Goal: Communication & Community: Answer question/provide support

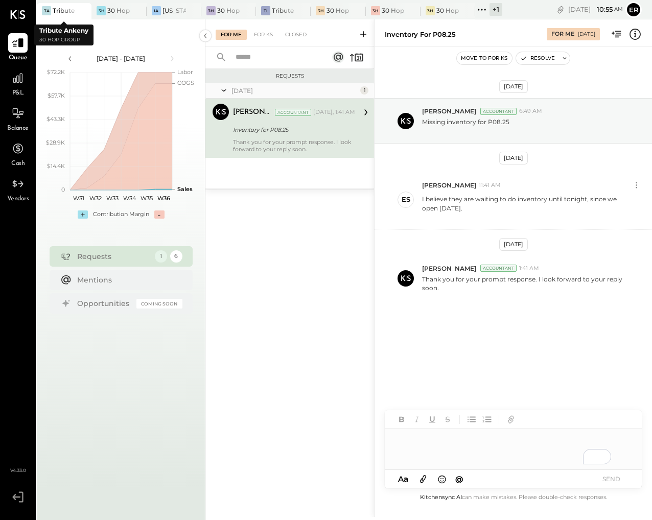
click at [62, 10] on div at bounding box center [74, 10] width 36 height 15
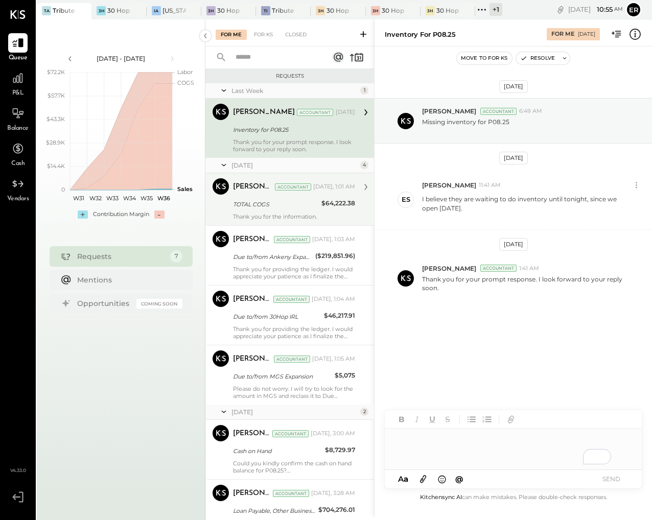
click at [313, 205] on div "TOTAL COGS" at bounding box center [275, 204] width 85 height 10
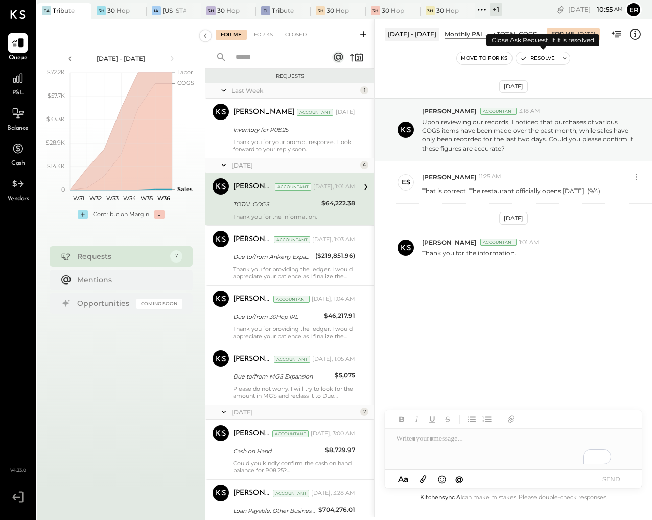
click at [547, 61] on button "Resolve" at bounding box center [537, 58] width 43 height 12
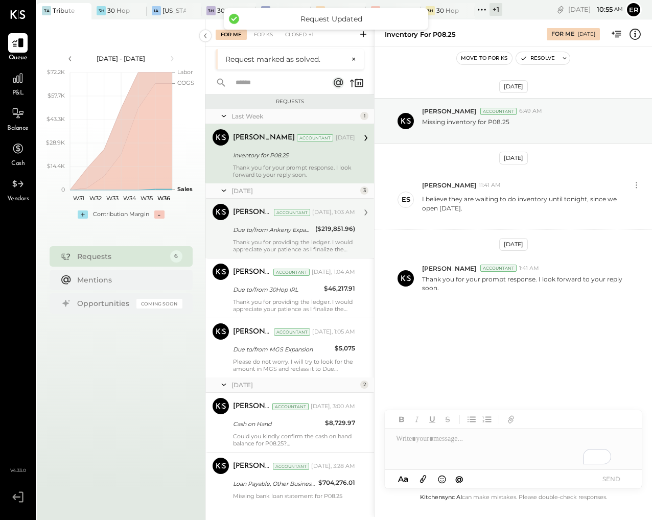
click at [312, 235] on div "Due to/from Ankeny Expansion ($219,851.96)" at bounding box center [294, 230] width 122 height 12
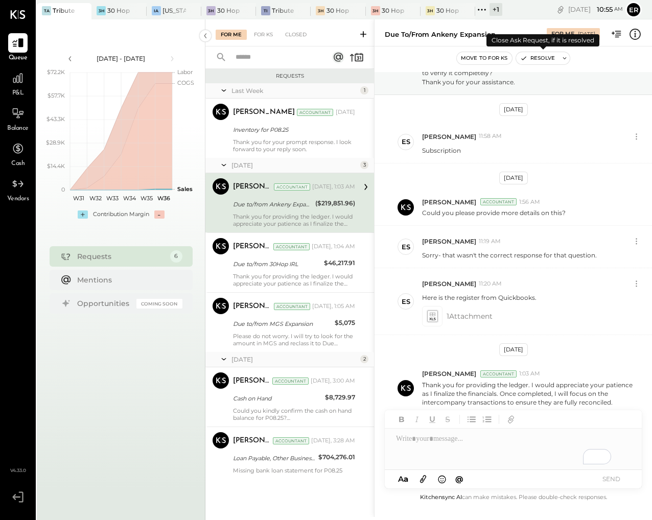
click at [538, 59] on button "Resolve" at bounding box center [537, 58] width 43 height 12
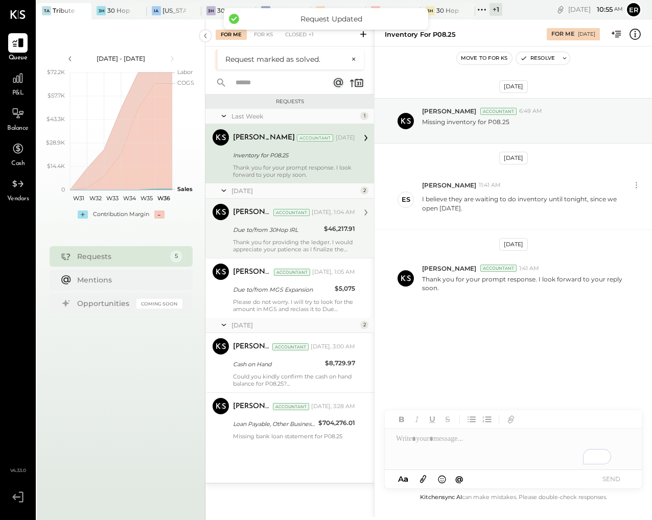
click at [322, 246] on div "Thank you for providing the ledger. I would appreciate your patience as I final…" at bounding box center [294, 246] width 122 height 14
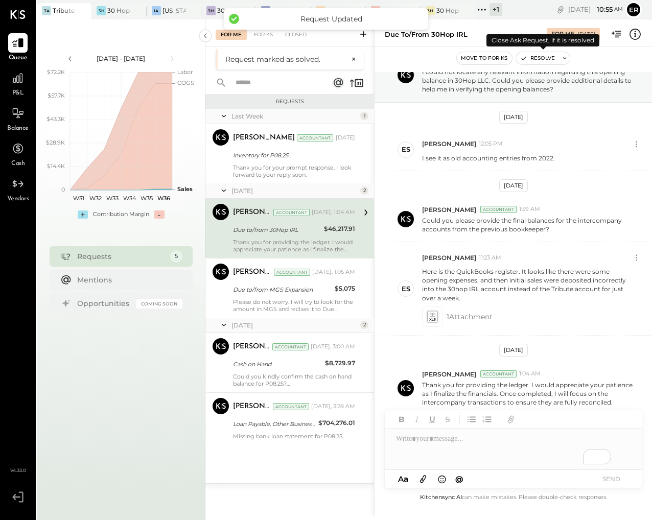
click at [527, 60] on icon "button" at bounding box center [523, 58] width 7 height 7
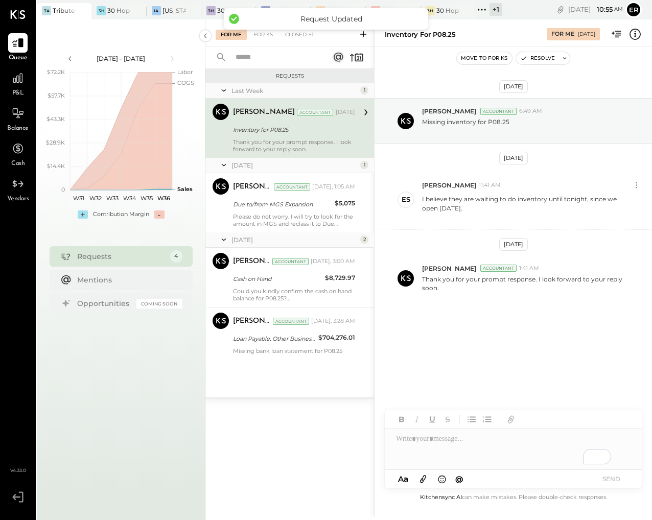
click at [313, 246] on div "Today 2" at bounding box center [289, 239] width 169 height 15
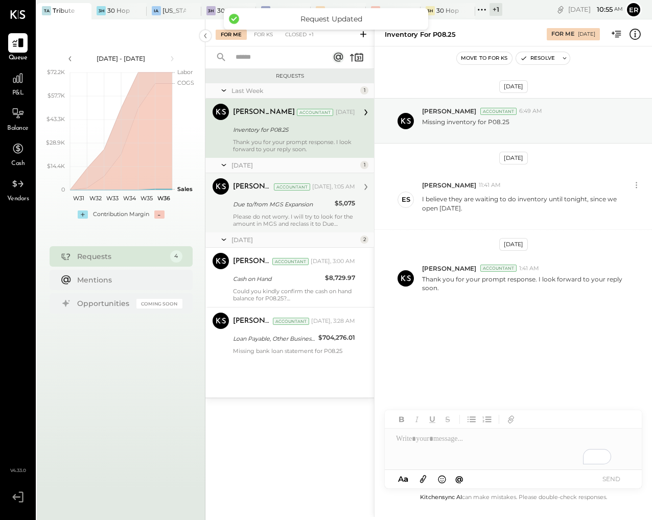
click at [312, 223] on div "Please do not worry. I will try to look for the amount in MGS and reclass it to…" at bounding box center [294, 220] width 122 height 14
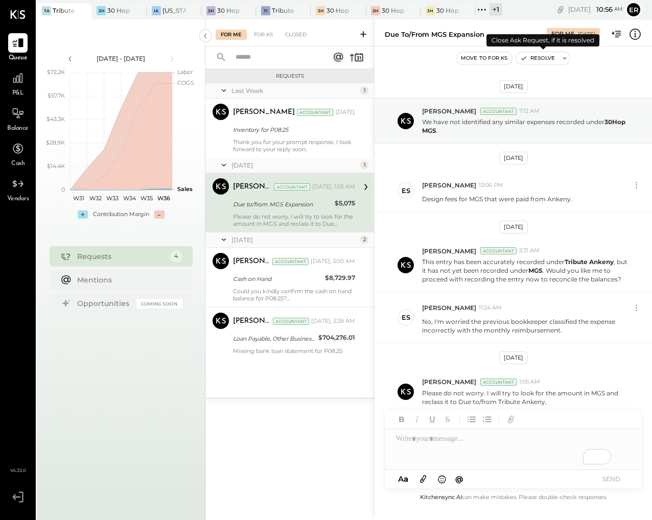
click at [543, 59] on button "Resolve" at bounding box center [537, 58] width 43 height 12
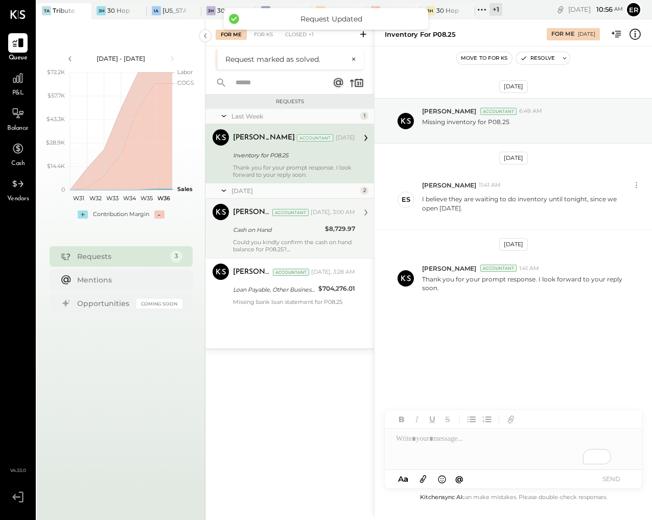
click at [308, 241] on div "Could you kindly confirm the cash on hand balance for P08.25?" at bounding box center [294, 246] width 122 height 14
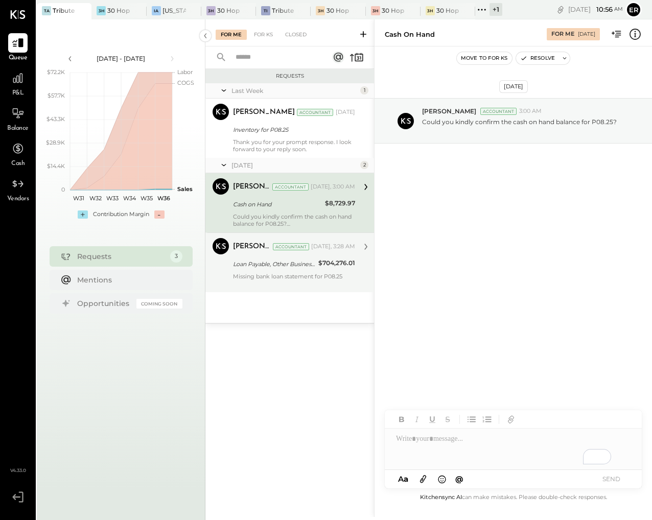
click at [298, 273] on div "Missing bank loan statement for P08.25" at bounding box center [294, 280] width 122 height 14
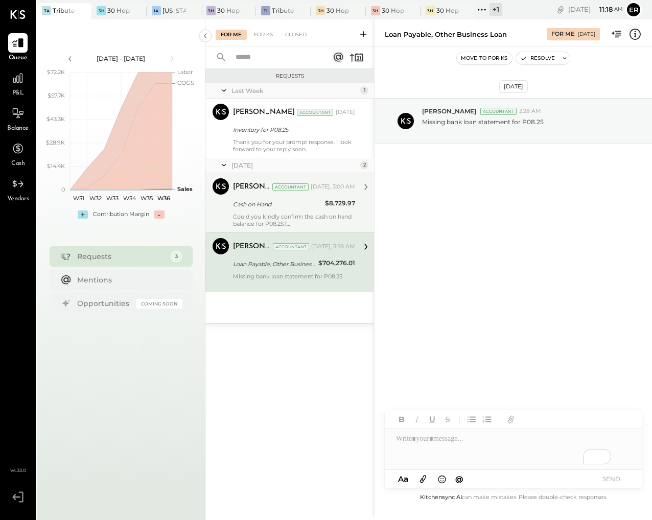
click at [475, 445] on div "To enrich screen reader interactions, please activate Accessibility in Grammarl…" at bounding box center [513, 449] width 257 height 41
click at [611, 479] on button "SEND" at bounding box center [611, 479] width 41 height 14
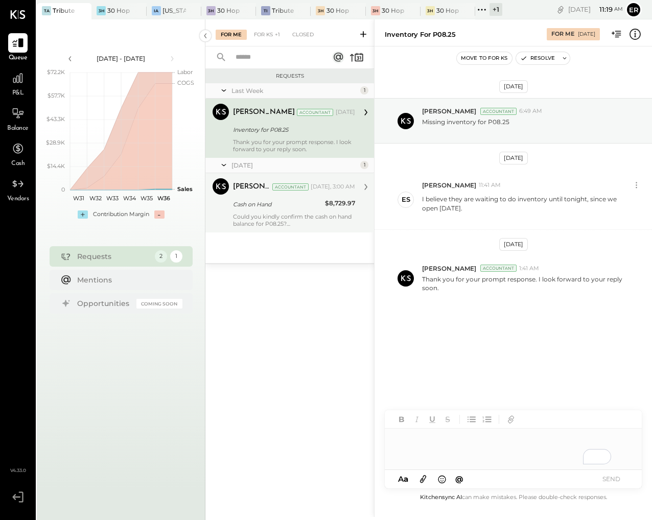
click at [309, 232] on div "Last Week 1 Dhwani Solanki Accountant Dhwani Solanki Accountant Sep 03, 2025 In…" at bounding box center [289, 173] width 169 height 180
click at [305, 223] on div "Could you kindly confirm the cash on hand balance for P08.25?" at bounding box center [294, 220] width 122 height 14
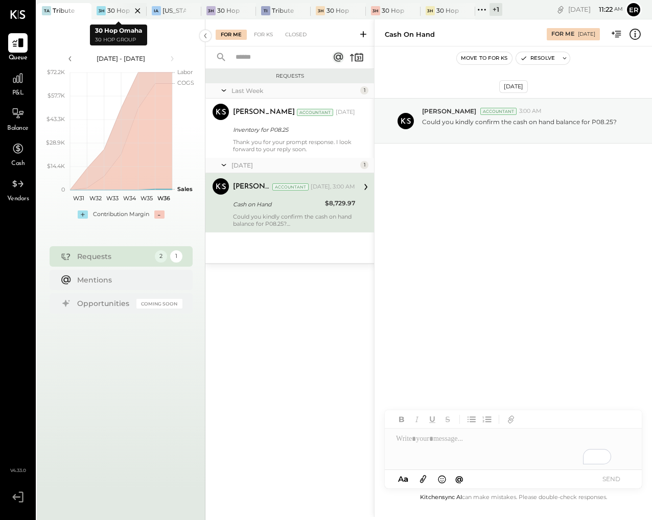
click at [113, 11] on div at bounding box center [129, 10] width 36 height 15
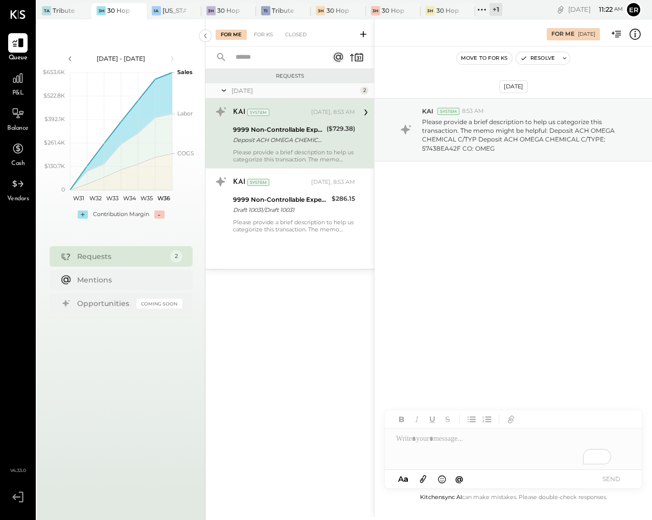
click at [287, 156] on div "Please provide a brief description to help us categorize this transaction. The …" at bounding box center [294, 156] width 122 height 14
click at [457, 442] on div "To enrich screen reader interactions, please activate Accessibility in Grammarl…" at bounding box center [513, 449] width 257 height 41
click at [618, 478] on button "SEND" at bounding box center [611, 479] width 41 height 14
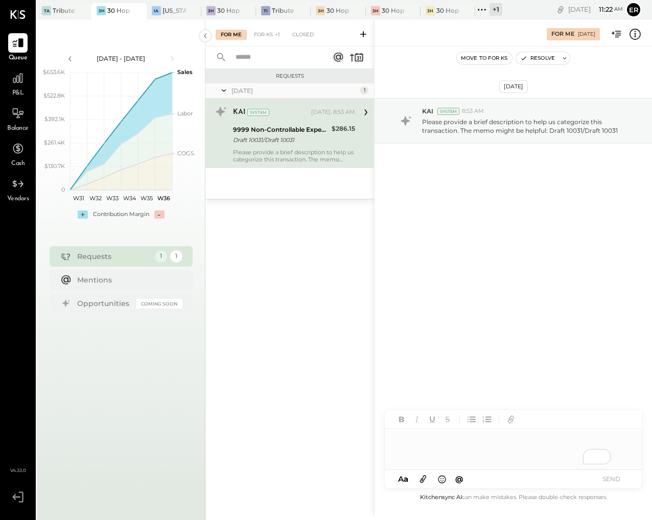
click at [305, 158] on div "Please provide a brief description to help us categorize this transaction. The …" at bounding box center [294, 156] width 122 height 14
click at [429, 441] on div "To enrich screen reader interactions, please activate Accessibility in Grammarl…" at bounding box center [513, 449] width 257 height 41
click at [607, 480] on button "SEND" at bounding box center [611, 479] width 41 height 14
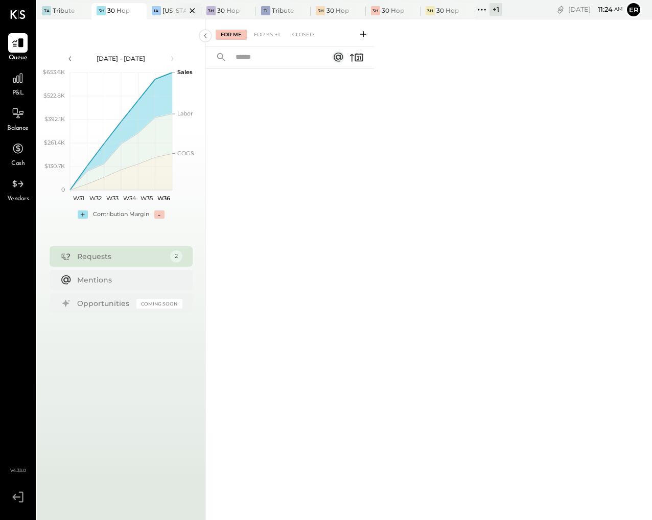
click at [165, 15] on div "IA Iowa Athletic Club" at bounding box center [174, 11] width 55 height 16
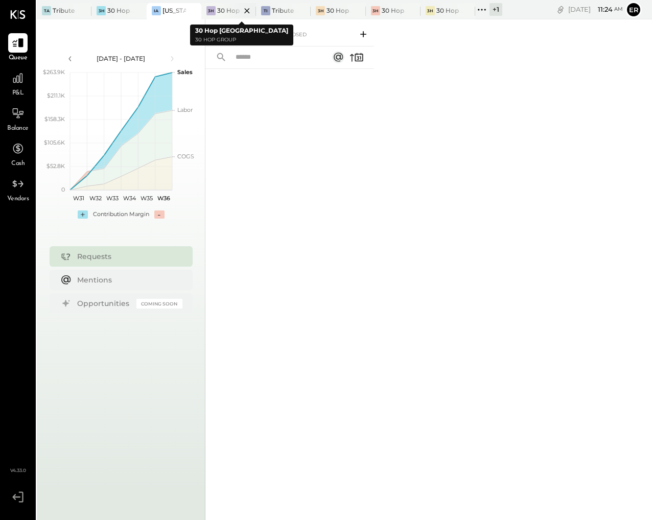
click at [224, 12] on div at bounding box center [238, 10] width 36 height 15
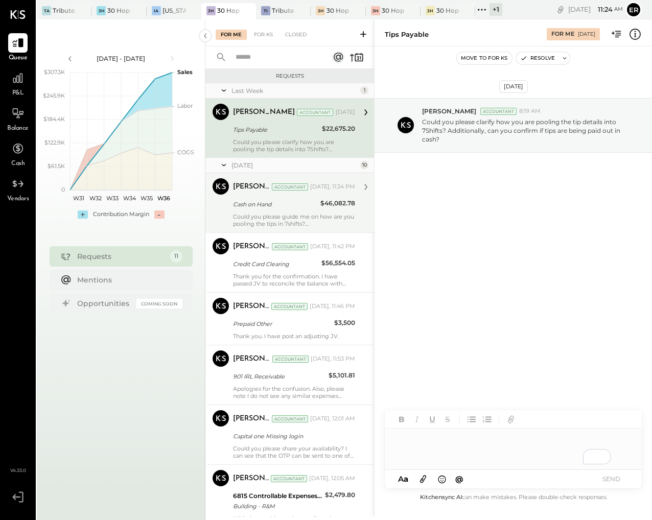
click at [269, 214] on div "Could you please guide me on how are you pooling the tips in 7shifts? Additiona…" at bounding box center [294, 220] width 122 height 14
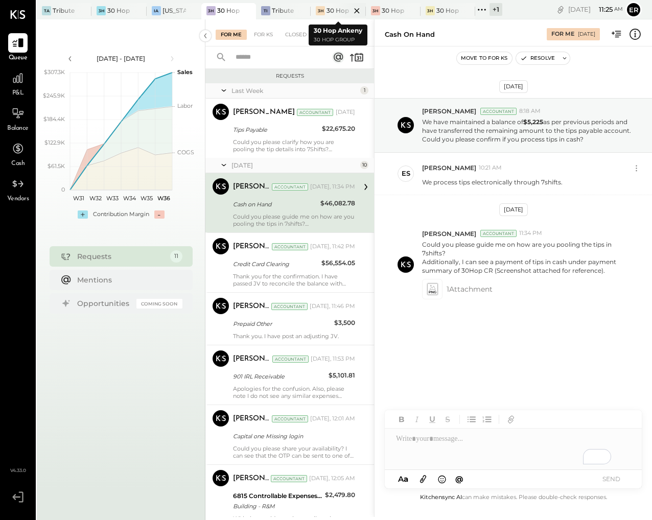
click at [339, 10] on div at bounding box center [348, 10] width 36 height 15
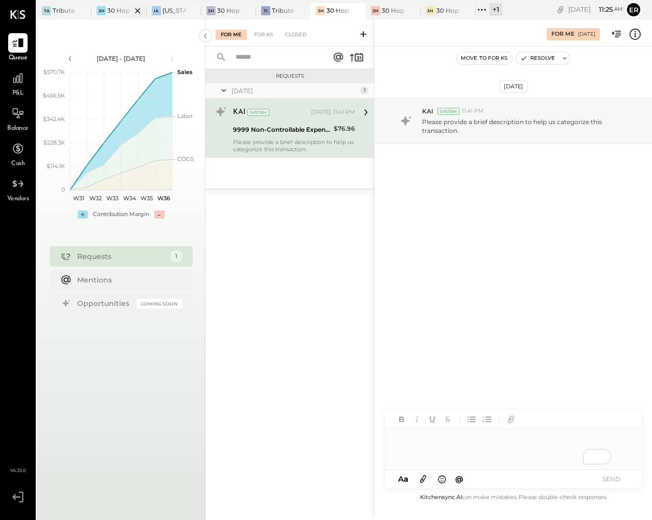
click at [123, 9] on div at bounding box center [129, 10] width 36 height 15
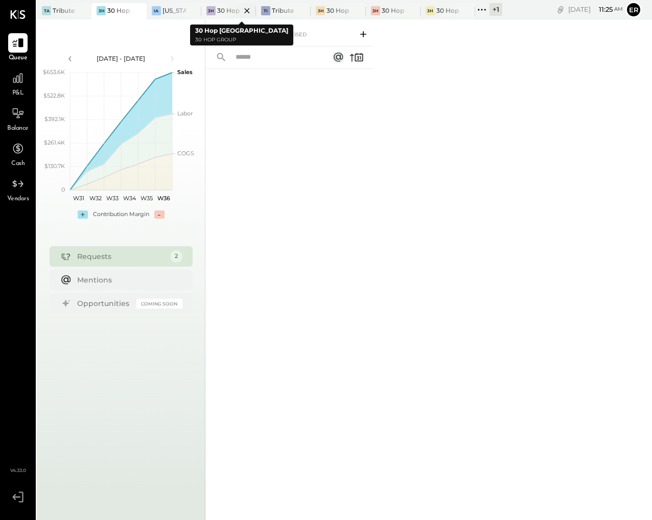
click at [219, 11] on div "30 Hop [GEOGRAPHIC_DATA]" at bounding box center [229, 10] width 24 height 9
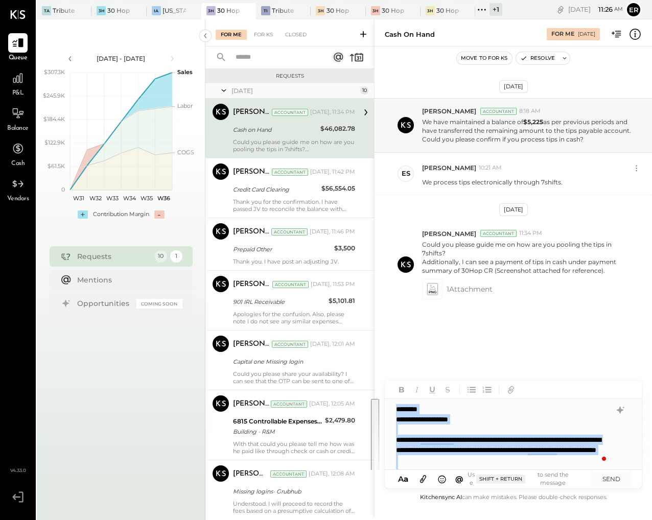
drag, startPoint x: 485, startPoint y: 456, endPoint x: 378, endPoint y: 373, distance: 135.9
click at [378, 373] on div "Cash on Hand For Me 09/04/2025 Move to for ks Resolve Sep 3rd, 2025 Dhwani Sola…" at bounding box center [513, 268] width 278 height 498
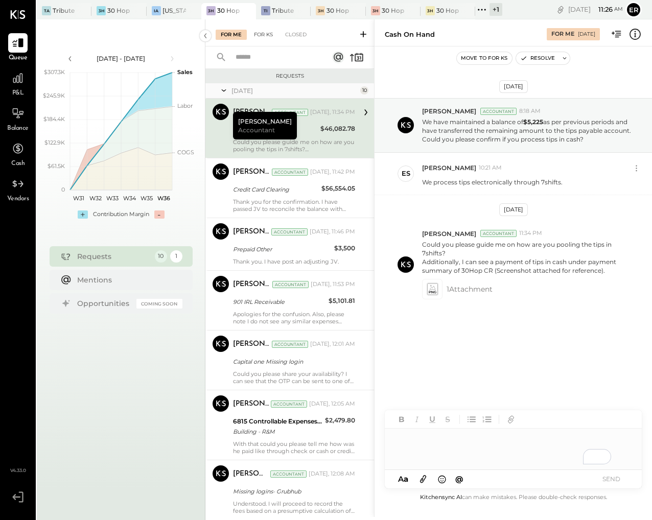
click at [263, 34] on div "For KS" at bounding box center [263, 35] width 29 height 10
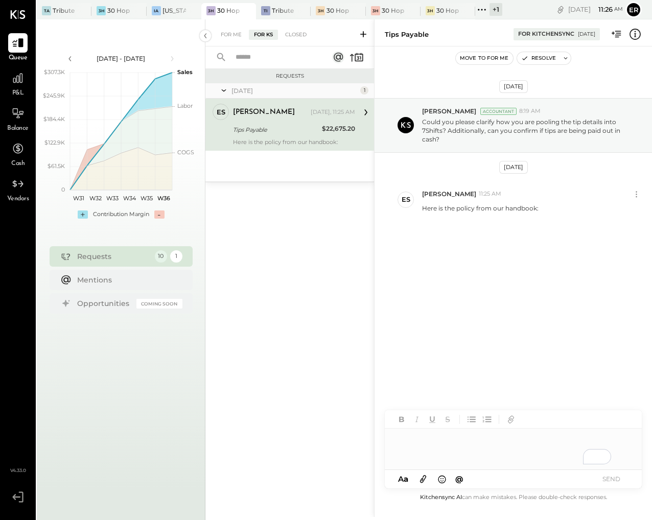
click at [447, 446] on div "To enrich screen reader interactions, please activate Accessibility in Grammarl…" at bounding box center [503, 449] width 215 height 10
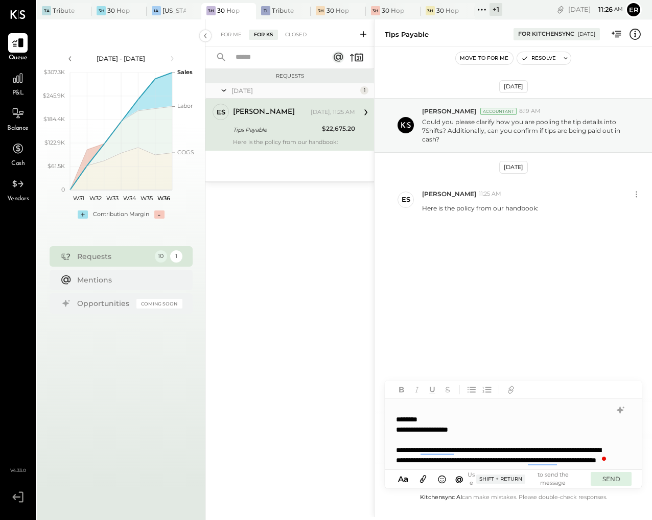
click at [612, 479] on button "SEND" at bounding box center [611, 479] width 41 height 14
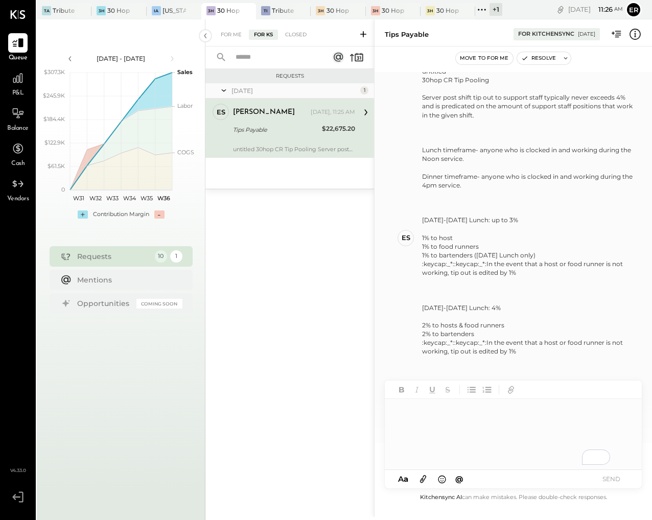
scroll to position [216, 0]
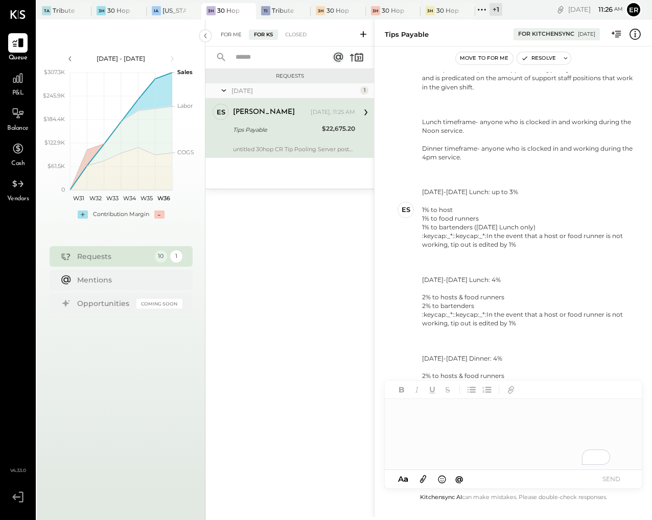
click at [229, 34] on div "For Me" at bounding box center [231, 35] width 31 height 10
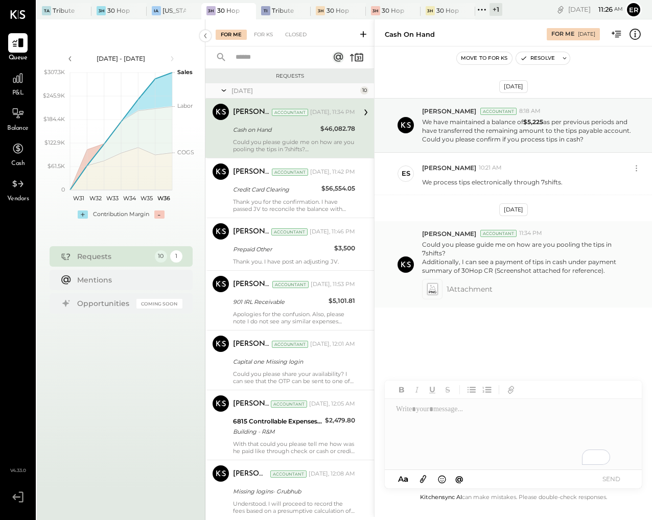
click at [434, 290] on icon at bounding box center [432, 290] width 11 height 12
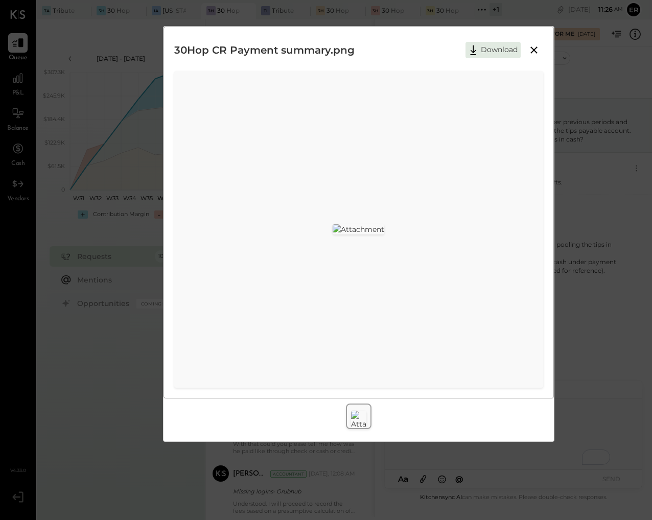
click at [534, 49] on icon at bounding box center [533, 49] width 7 height 7
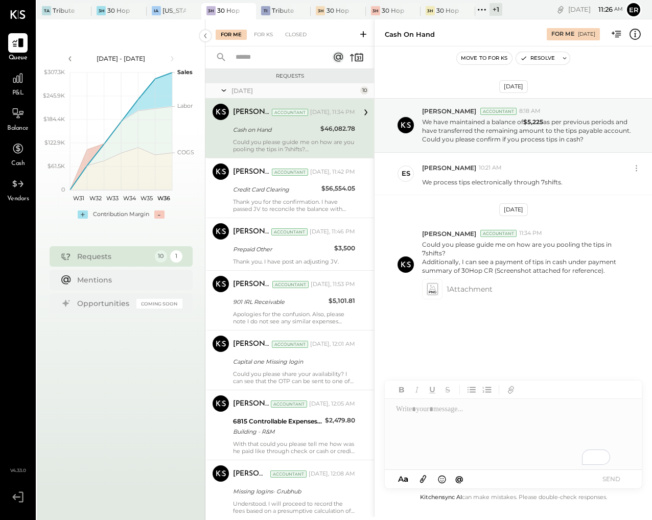
click at [470, 427] on div "To enrich screen reader interactions, please activate Accessibility in Grammarl…" at bounding box center [513, 435] width 256 height 72
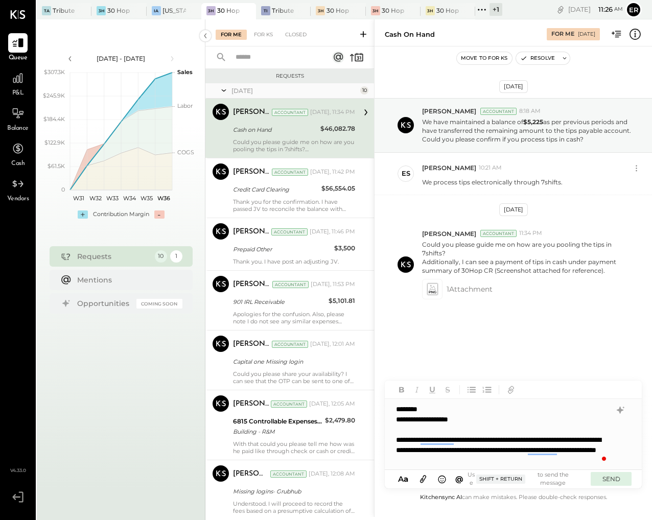
click at [618, 476] on button "SEND" at bounding box center [611, 479] width 41 height 14
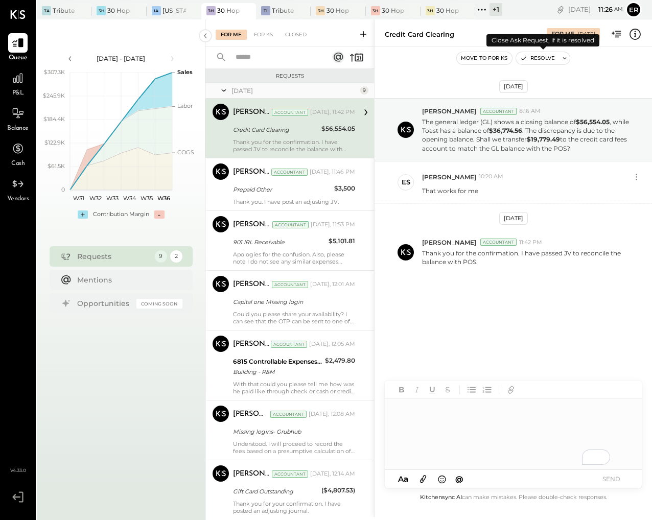
click at [542, 60] on button "Resolve" at bounding box center [537, 58] width 43 height 12
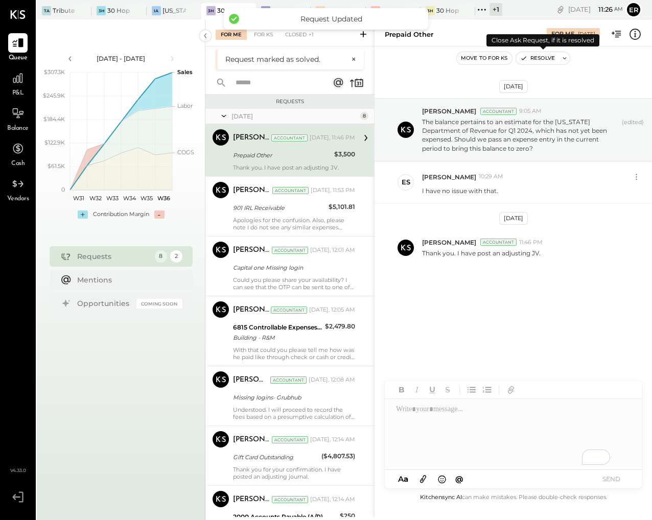
click at [542, 60] on button "Resolve" at bounding box center [537, 58] width 43 height 12
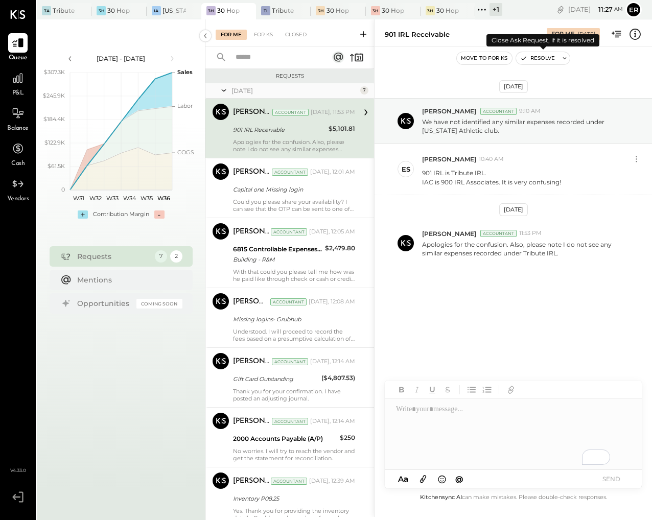
click at [542, 60] on button "Resolve" at bounding box center [537, 58] width 43 height 12
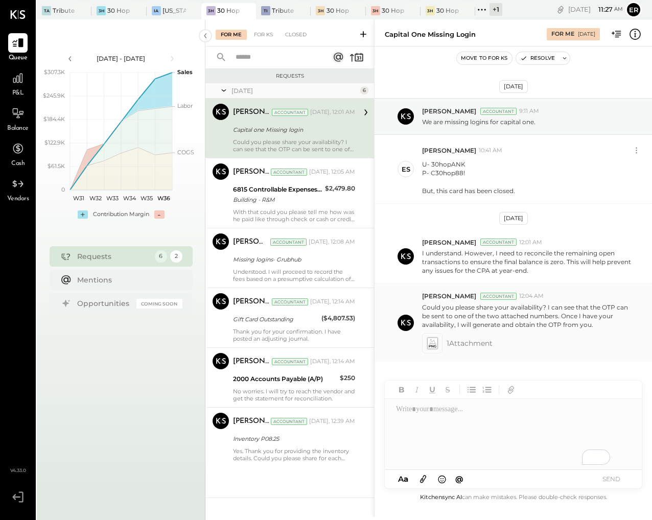
click at [436, 343] on icon at bounding box center [432, 343] width 11 height 12
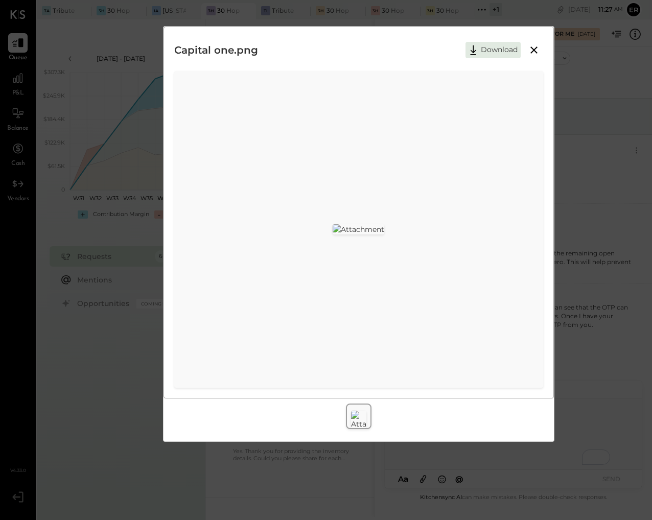
click at [533, 50] on icon at bounding box center [533, 49] width 7 height 7
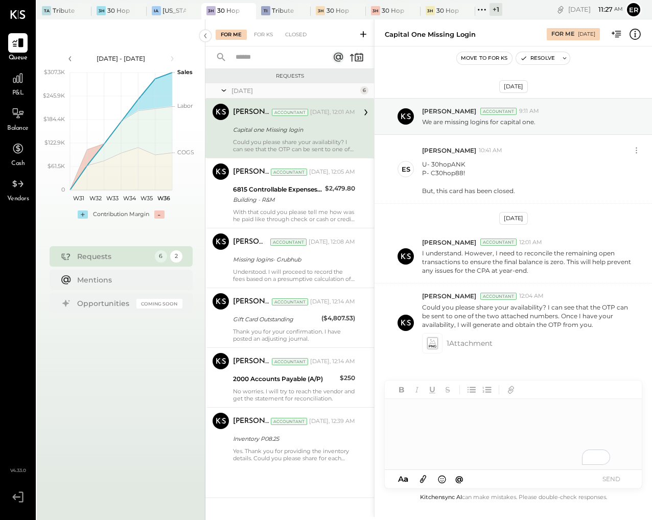
click at [527, 420] on div "To enrich screen reader interactions, please activate Accessibility in Grammarl…" at bounding box center [513, 435] width 256 height 72
click at [619, 482] on button "SEND" at bounding box center [611, 479] width 41 height 14
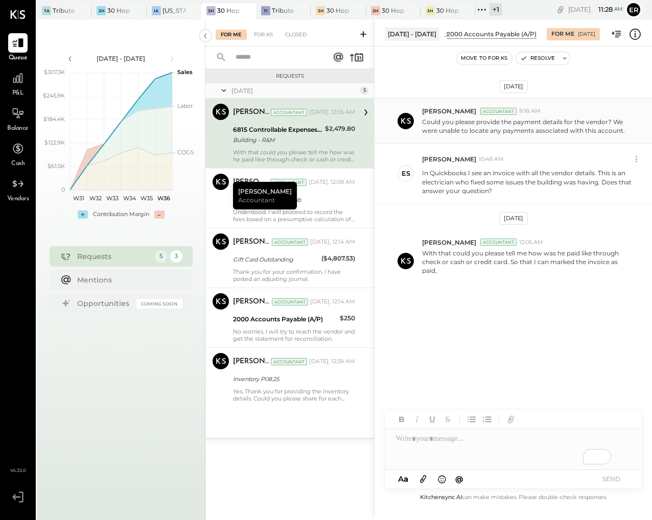
click at [577, 131] on p "Could you please provide the payment details for the vendor? We were unable to …" at bounding box center [527, 126] width 211 height 17
click at [505, 443] on div "To enrich screen reader interactions, please activate Accessibility in Grammarl…" at bounding box center [513, 449] width 257 height 41
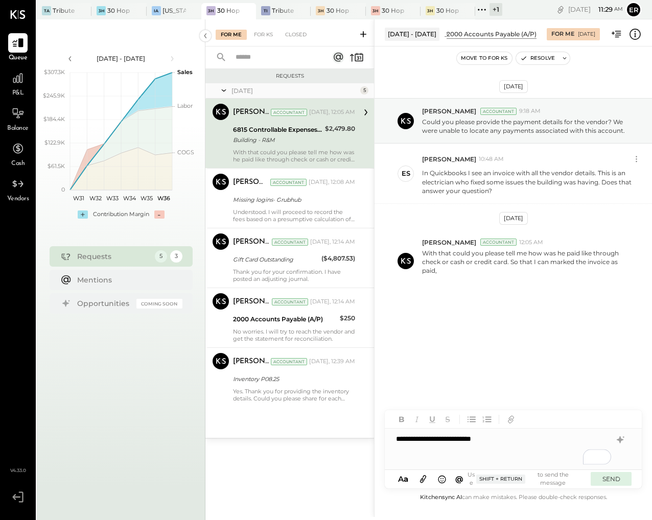
click at [612, 478] on button "SEND" at bounding box center [611, 479] width 41 height 14
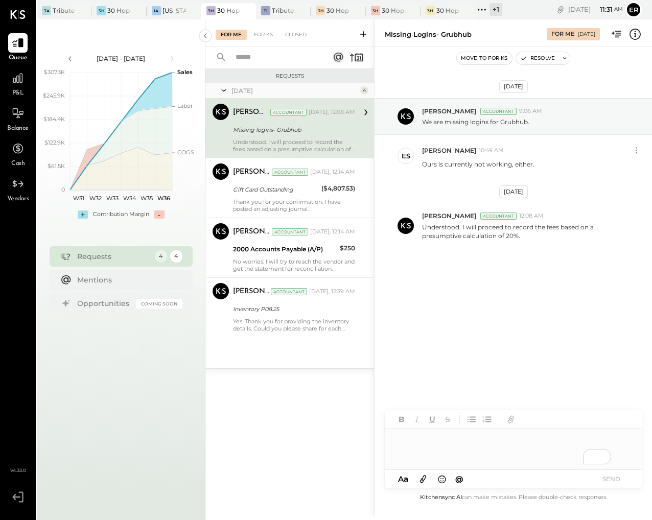
click at [463, 439] on div "To enrich screen reader interactions, please activate Accessibility in Grammarl…" at bounding box center [513, 449] width 257 height 41
click at [616, 477] on button "SEND" at bounding box center [611, 479] width 41 height 14
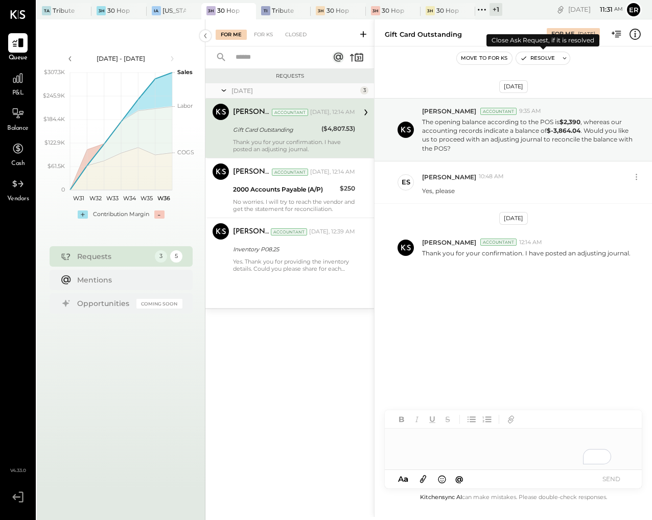
click at [534, 58] on button "Resolve" at bounding box center [537, 58] width 43 height 12
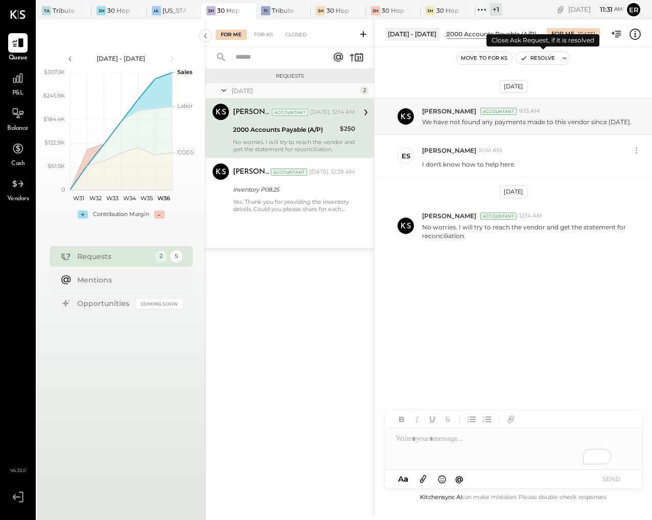
click at [534, 59] on button "Resolve" at bounding box center [537, 58] width 43 height 12
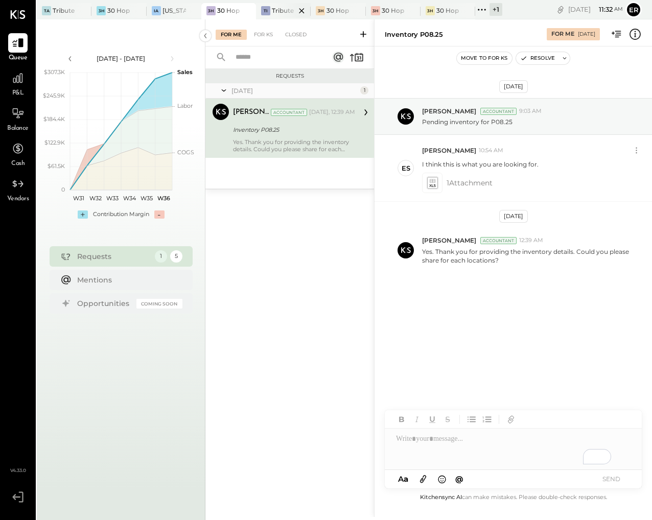
click at [274, 14] on div "Tribute IRL" at bounding box center [284, 10] width 24 height 9
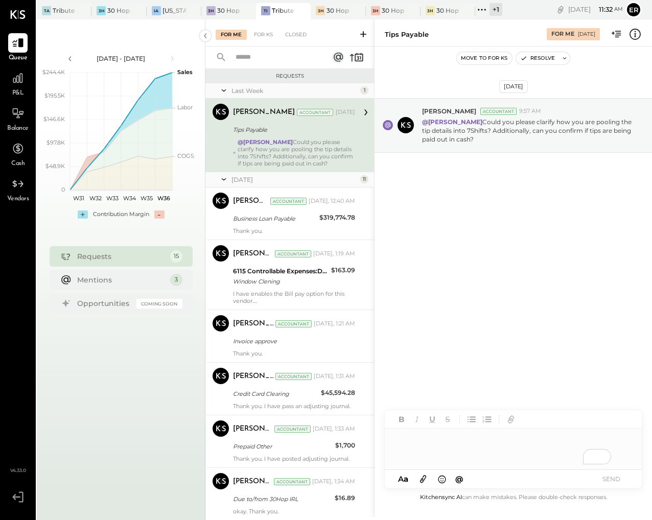
click at [454, 443] on div "To enrich screen reader interactions, please activate Accessibility in Grammarl…" at bounding box center [513, 449] width 257 height 41
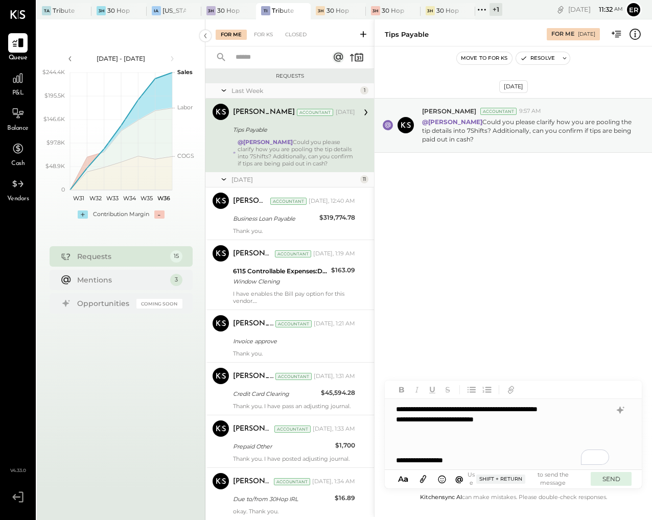
drag, startPoint x: 601, startPoint y: 480, endPoint x: 608, endPoint y: 482, distance: 6.9
click at [601, 480] on button "SEND" at bounding box center [611, 479] width 41 height 14
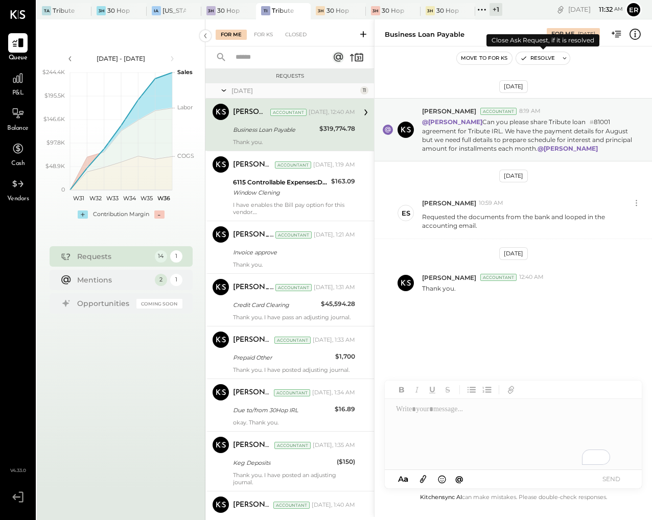
click at [534, 59] on button "Resolve" at bounding box center [537, 58] width 43 height 12
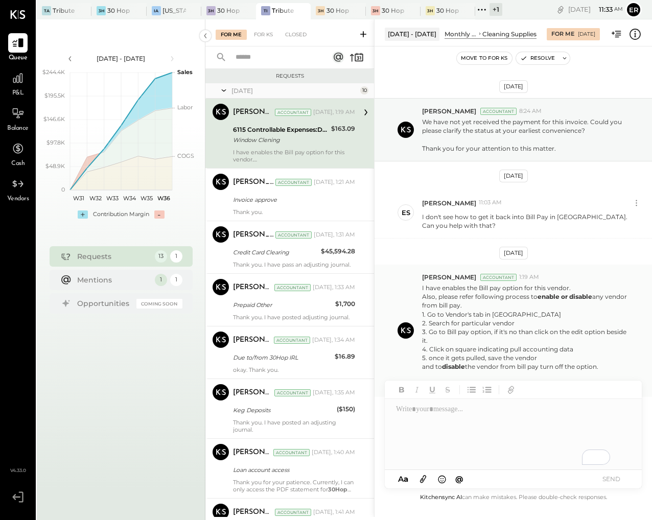
click at [534, 339] on div "3. Go to Bill pay option, if it's no than click on the edit option beside it." at bounding box center [527, 336] width 211 height 17
drag, startPoint x: 601, startPoint y: 368, endPoint x: 422, endPoint y: 298, distance: 192.5
click at [422, 298] on div "Also, please refer following process to enable or disable any vendor from bill …" at bounding box center [527, 331] width 211 height 79
copy div "Also, please refer following process to enable or disable any vendor from bill …"
click at [459, 431] on div "To enrich screen reader interactions, please activate Accessibility in Grammarl…" at bounding box center [513, 435] width 256 height 72
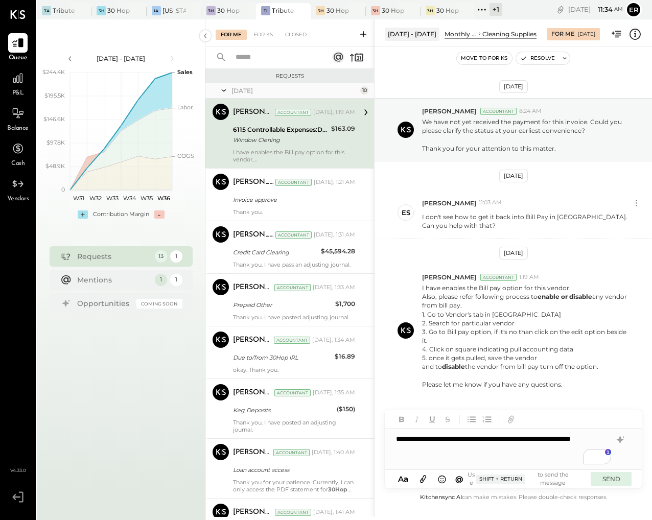
click at [610, 482] on button "SEND" at bounding box center [611, 479] width 41 height 14
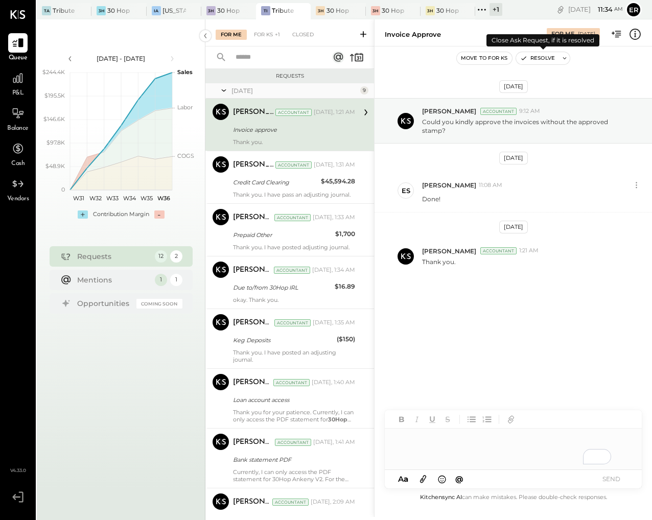
click at [545, 59] on button "Resolve" at bounding box center [537, 58] width 43 height 12
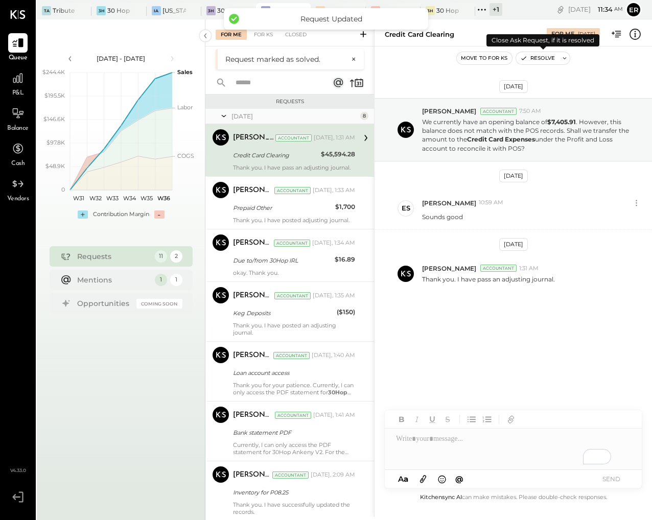
click at [545, 59] on button "Resolve" at bounding box center [537, 58] width 43 height 12
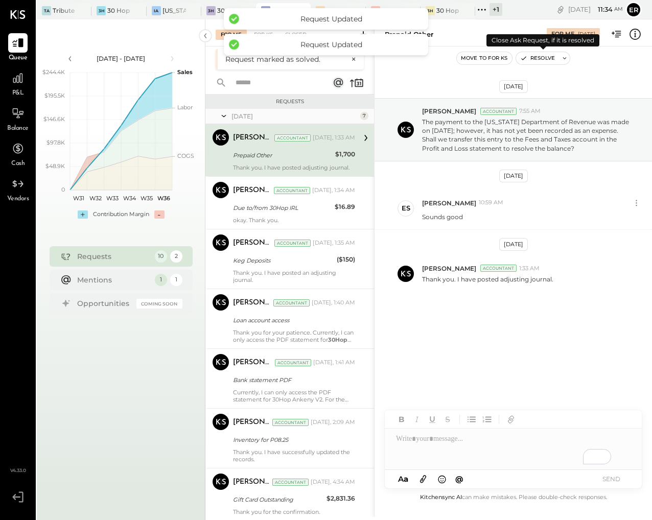
click at [545, 59] on button "Resolve" at bounding box center [537, 58] width 43 height 12
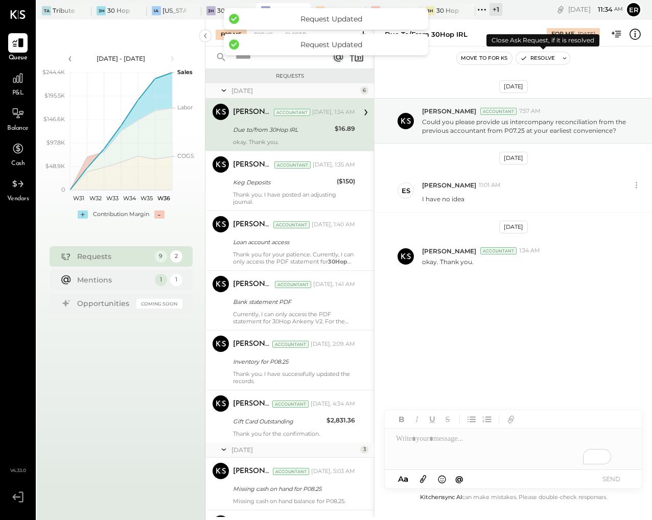
click at [545, 59] on button "Resolve" at bounding box center [537, 58] width 43 height 12
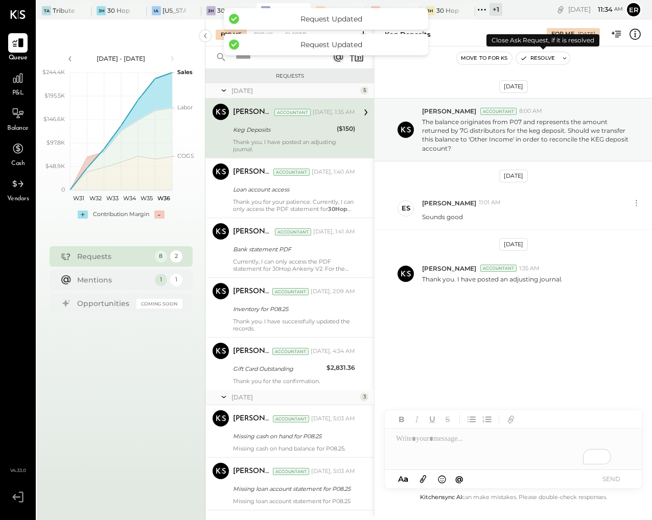
click at [545, 59] on button "Resolve" at bounding box center [537, 58] width 43 height 12
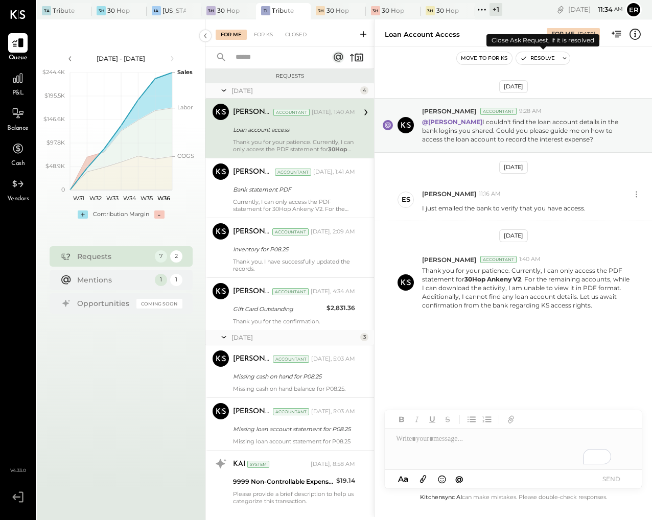
click at [545, 59] on button "Resolve" at bounding box center [537, 58] width 43 height 12
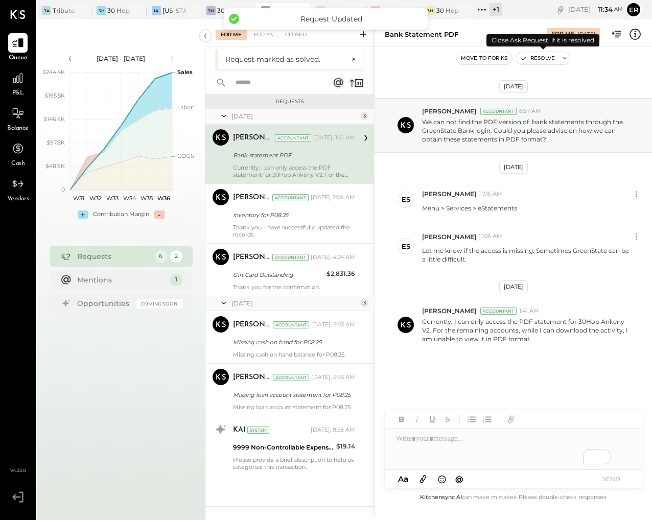
click at [545, 59] on button "Resolve" at bounding box center [537, 58] width 43 height 12
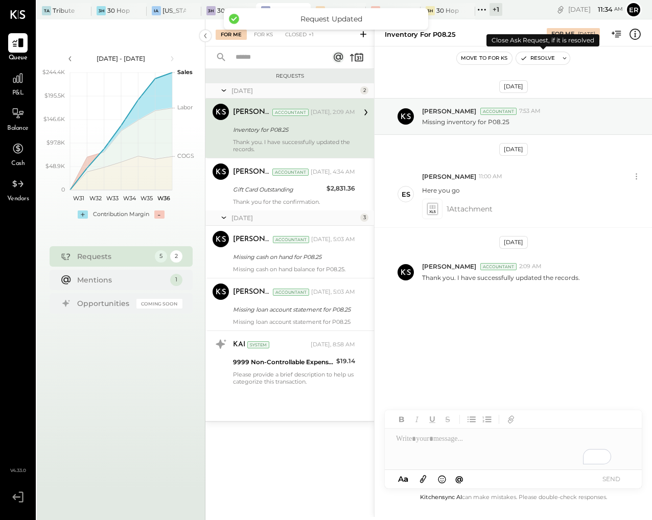
click at [545, 59] on button "Resolve" at bounding box center [537, 58] width 43 height 12
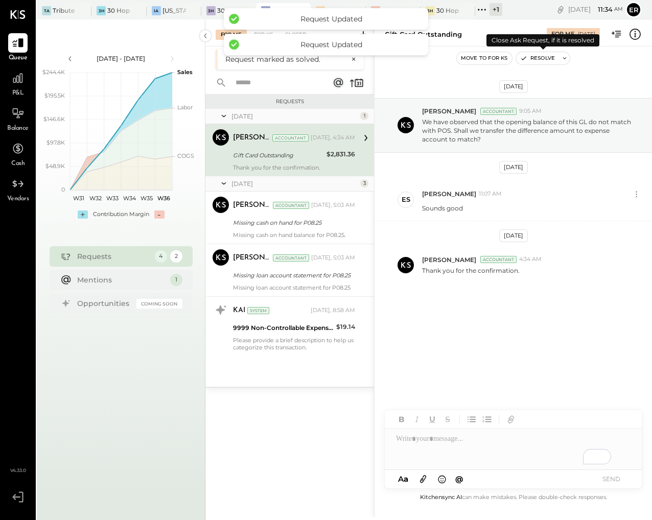
click at [545, 59] on button "Resolve" at bounding box center [537, 58] width 43 height 12
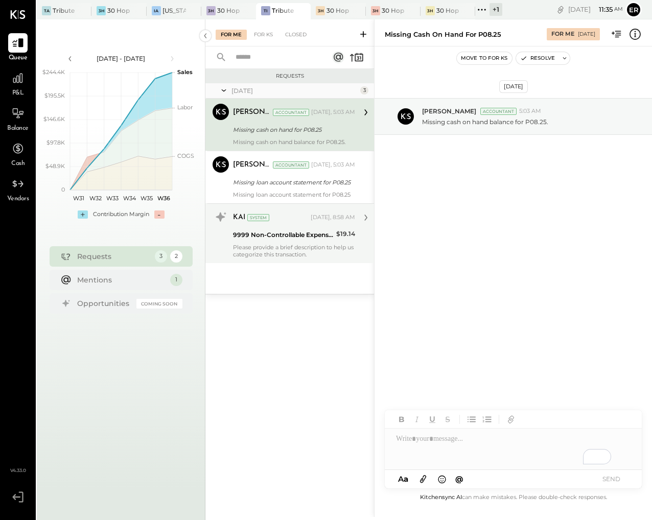
click at [309, 225] on div "KAI System [DATE], 8:58 AM" at bounding box center [294, 217] width 122 height 17
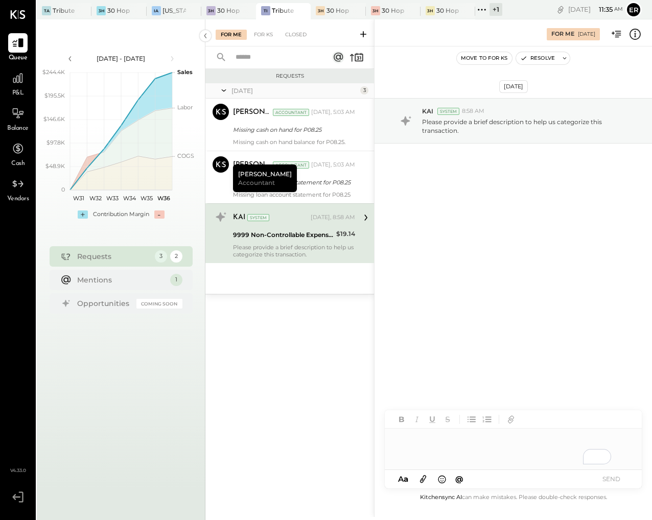
click at [479, 442] on div "To enrich screen reader interactions, please activate Accessibility in Grammarl…" at bounding box center [513, 449] width 257 height 41
click at [583, 438] on div "**********" at bounding box center [513, 449] width 257 height 41
click at [424, 449] on div "**********" at bounding box center [513, 449] width 257 height 41
click at [566, 453] on div "**********" at bounding box center [513, 449] width 257 height 41
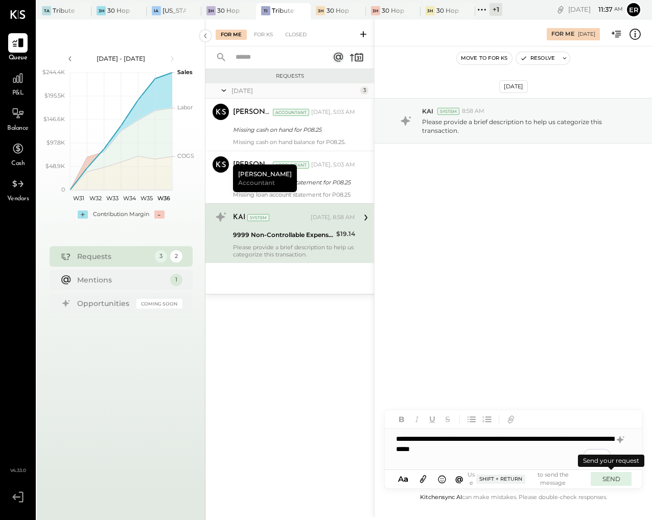
click at [613, 482] on button "SEND" at bounding box center [611, 479] width 41 height 14
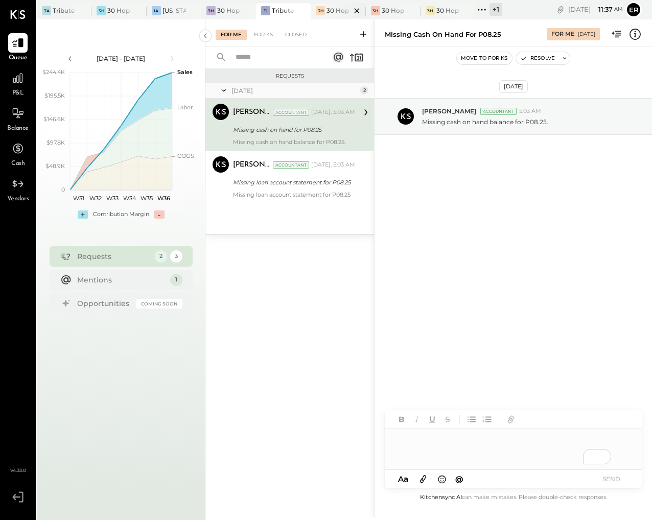
click at [336, 16] on div at bounding box center [348, 10] width 36 height 15
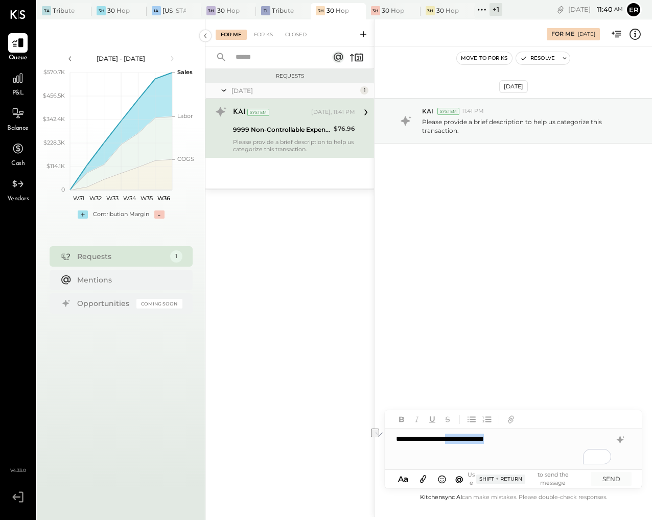
drag, startPoint x: 515, startPoint y: 447, endPoint x: 453, endPoint y: 437, distance: 62.0
click at [453, 438] on div "**********" at bounding box center [513, 449] width 257 height 41
click at [602, 472] on button "SEND" at bounding box center [611, 479] width 41 height 14
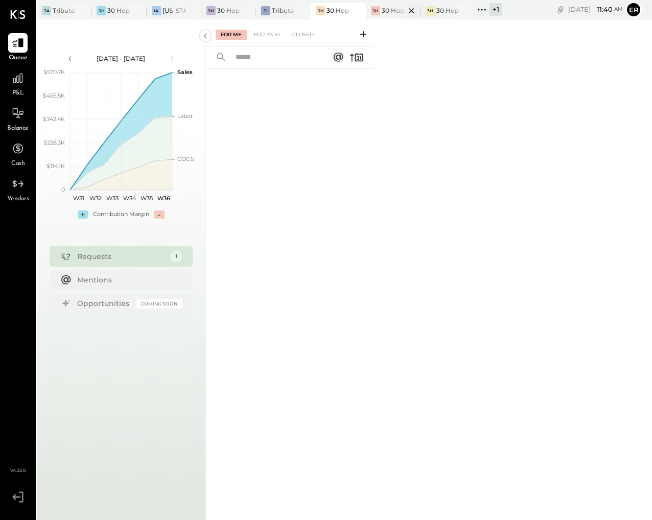
click at [387, 11] on div at bounding box center [403, 10] width 36 height 15
click at [433, 13] on div "3H" at bounding box center [430, 10] width 9 height 9
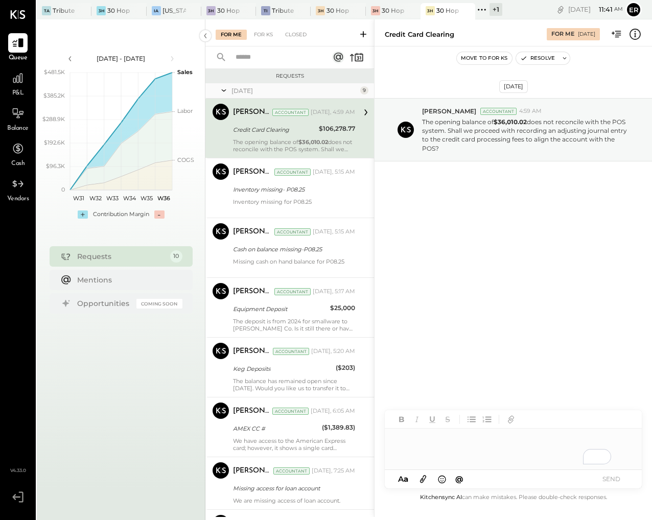
click at [500, 439] on div "To enrich screen reader interactions, please activate Accessibility in Grammarl…" at bounding box center [513, 449] width 257 height 41
click at [613, 482] on button "SEND" at bounding box center [611, 479] width 41 height 14
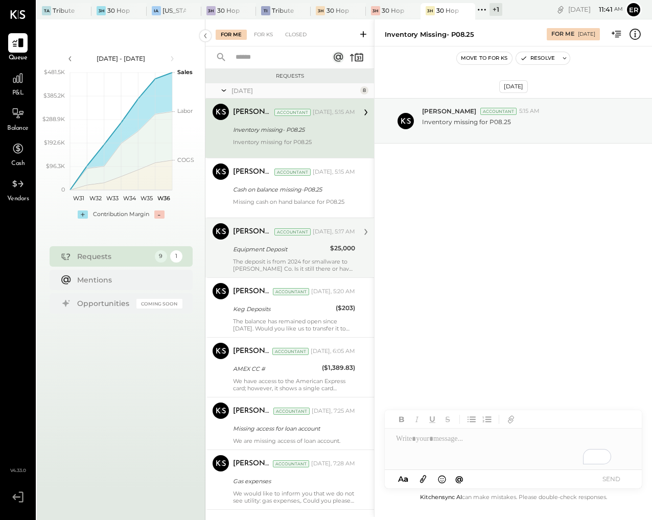
click at [298, 266] on div "The deposit is from 2024 for smallware to [PERSON_NAME] Co. Is it still there o…" at bounding box center [294, 265] width 122 height 14
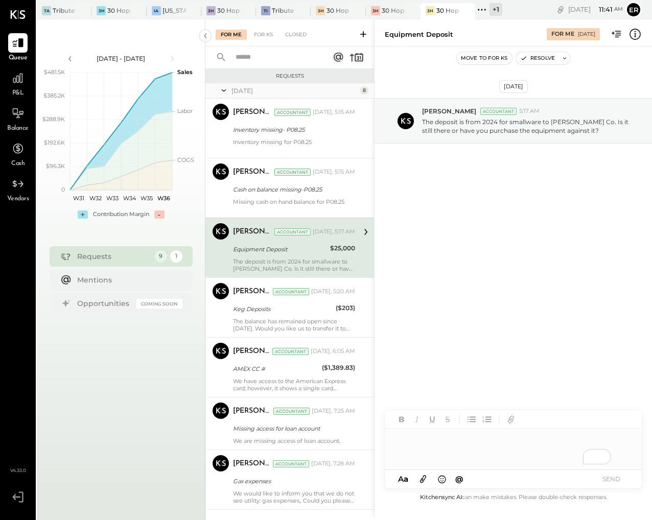
click at [459, 433] on div "To enrich screen reader interactions, please activate Accessibility in Grammarl…" at bounding box center [513, 449] width 257 height 41
click at [621, 474] on button "SEND" at bounding box center [611, 479] width 41 height 14
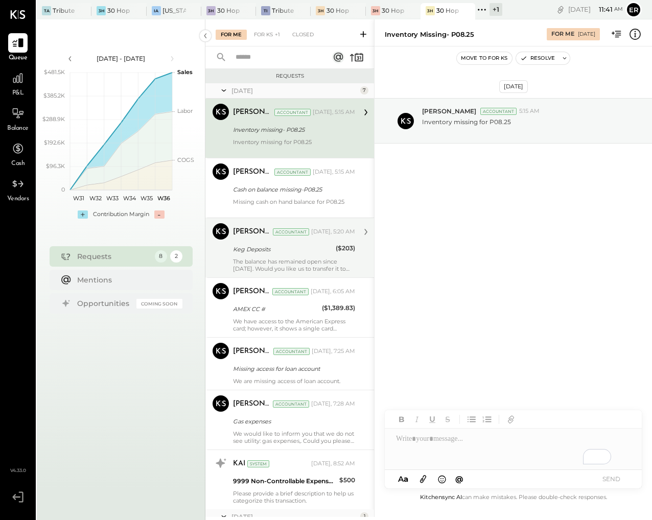
click at [295, 253] on div "Keg Deposits" at bounding box center [283, 249] width 100 height 10
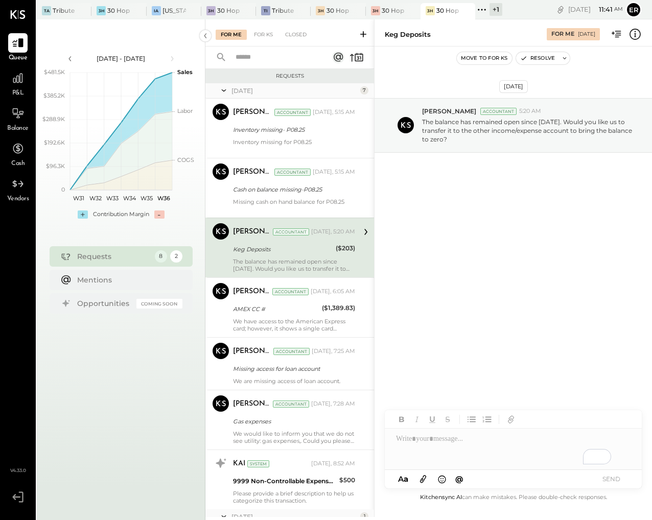
click at [450, 435] on div "To enrich screen reader interactions, please activate Accessibility in Grammarl…" at bounding box center [513, 449] width 257 height 41
click at [624, 481] on button "SEND" at bounding box center [611, 479] width 41 height 14
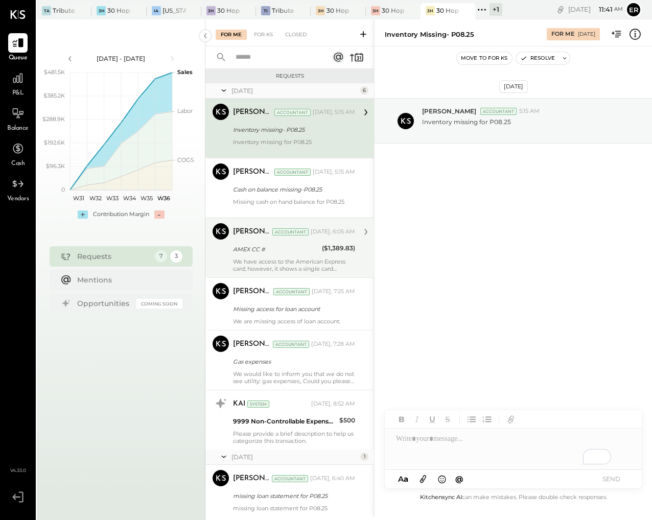
click at [319, 251] on div "AMEX CC # ($1,389.83)" at bounding box center [294, 249] width 122 height 12
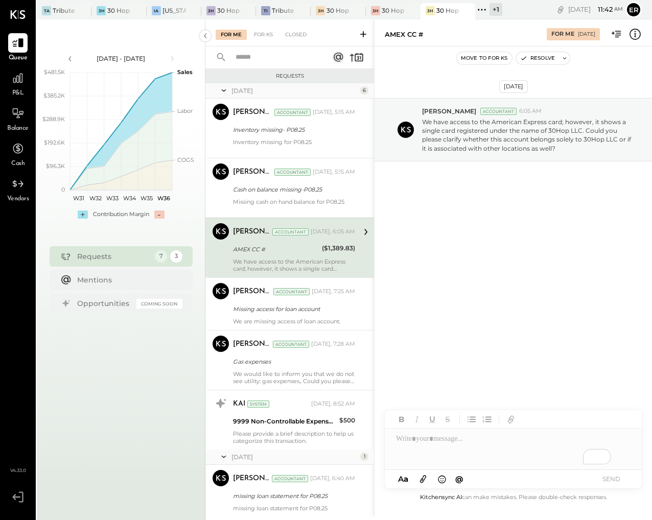
click at [442, 451] on div "To enrich screen reader interactions, please activate Accessibility in Grammarl…" at bounding box center [513, 449] width 257 height 41
click at [602, 475] on button "SEND" at bounding box center [611, 479] width 41 height 14
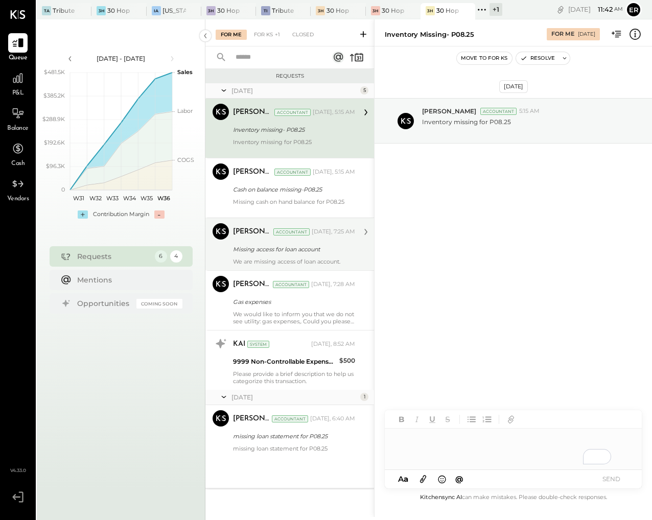
click at [311, 260] on div "We are missing access of loan account." at bounding box center [294, 261] width 122 height 7
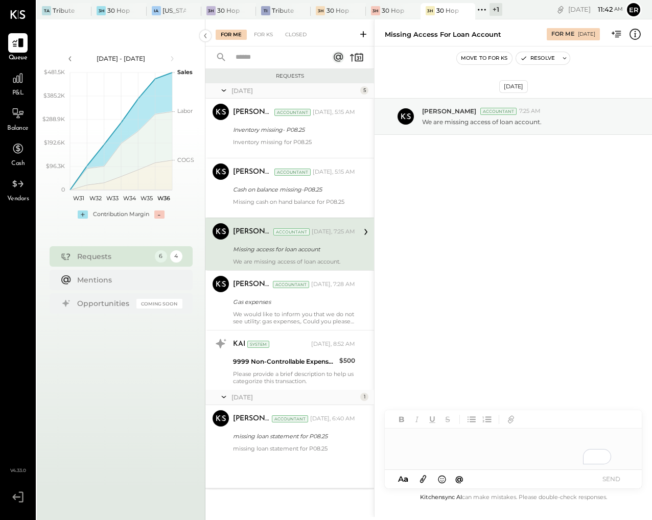
click at [495, 440] on div "To enrich screen reader interactions, please activate Accessibility in Grammarl…" at bounding box center [513, 449] width 257 height 41
drag, startPoint x: 509, startPoint y: 444, endPoint x: 396, endPoint y: 441, distance: 113.5
click at [396, 441] on div "**********" at bounding box center [513, 449] width 257 height 41
click at [606, 476] on button "SEND" at bounding box center [611, 479] width 41 height 14
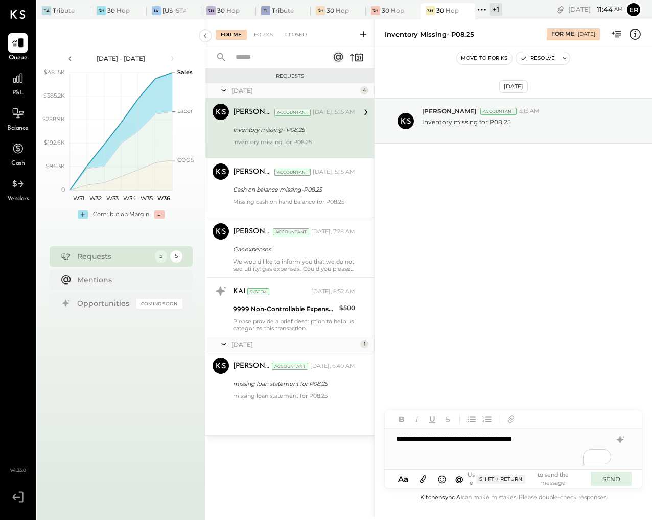
click at [598, 475] on button "SEND" at bounding box center [611, 479] width 41 height 14
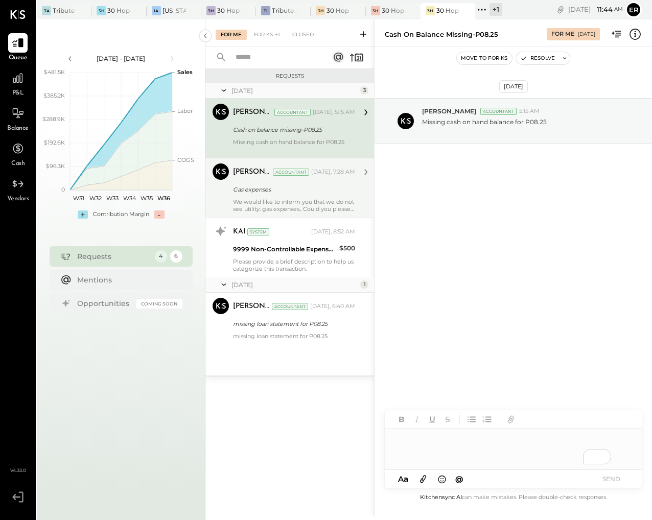
click at [302, 194] on div "Gas expenses" at bounding box center [292, 189] width 119 height 10
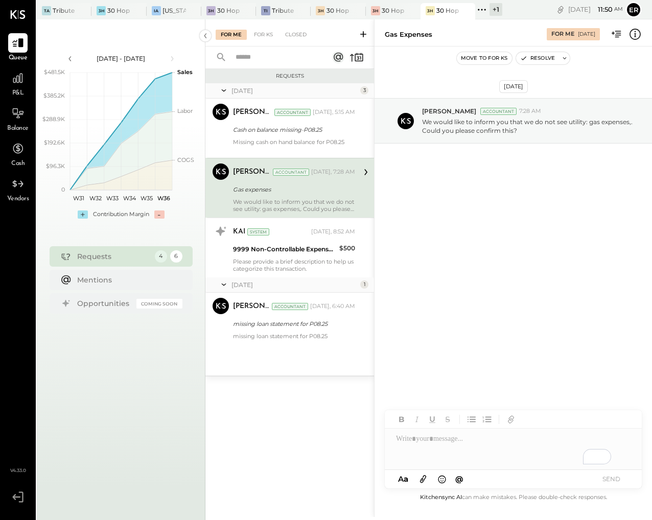
click at [430, 450] on div "To enrich screen reader interactions, please activate Accessibility in Grammarl…" at bounding box center [513, 449] width 257 height 41
drag, startPoint x: 453, startPoint y: 458, endPoint x: 407, endPoint y: 459, distance: 45.5
click at [407, 459] on div "****" at bounding box center [503, 459] width 215 height 10
click at [613, 480] on button "SEND" at bounding box center [611, 479] width 41 height 14
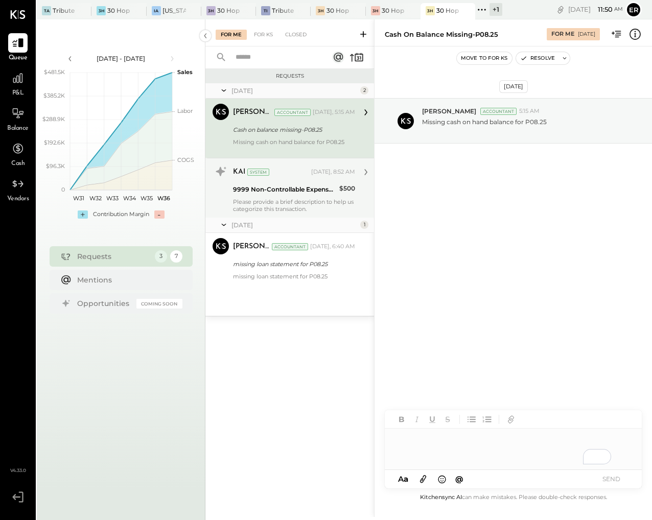
click at [309, 184] on div "9999 Non-Controllable Expenses:Other Income and Expenses:To Be Classified P&L" at bounding box center [284, 189] width 103 height 10
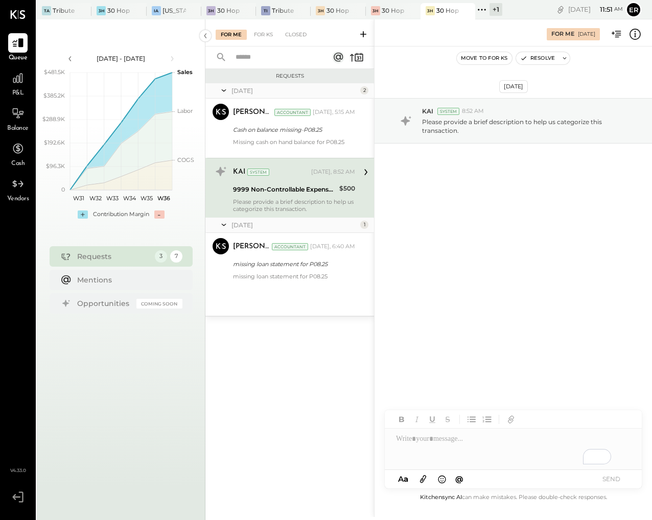
click at [311, 199] on div "Please provide a brief description to help us categorize this transaction." at bounding box center [294, 205] width 122 height 14
click at [465, 454] on div "To enrich screen reader interactions, please activate Accessibility in Grammarl…" at bounding box center [513, 449] width 257 height 41
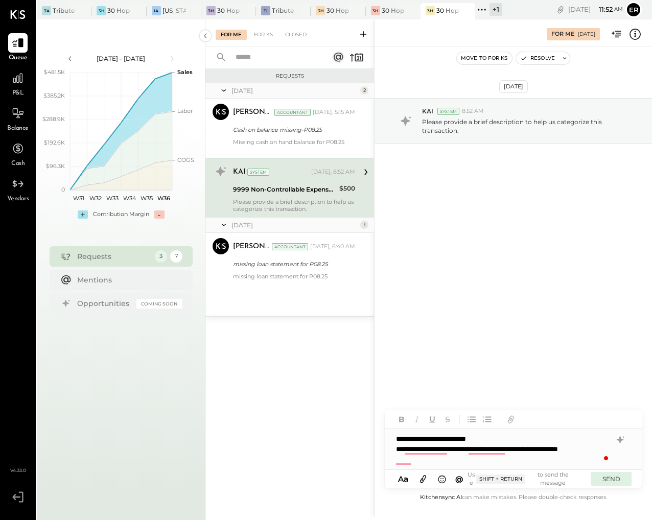
click at [609, 483] on button "SEND" at bounding box center [611, 479] width 41 height 14
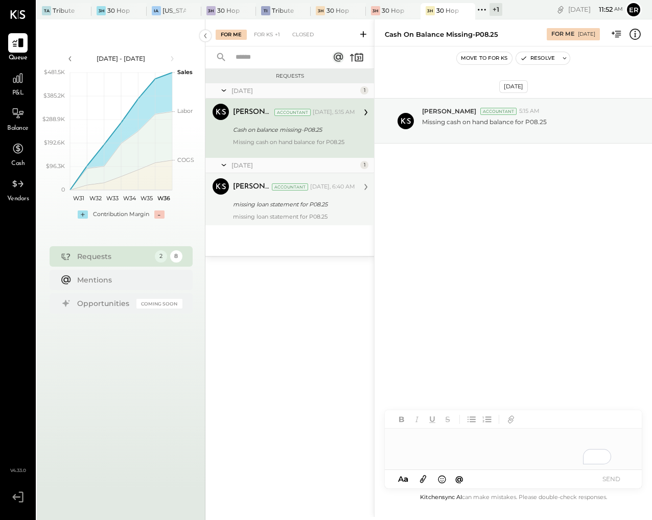
click at [339, 207] on div "missing loan statement for P08.25" at bounding box center [292, 204] width 119 height 10
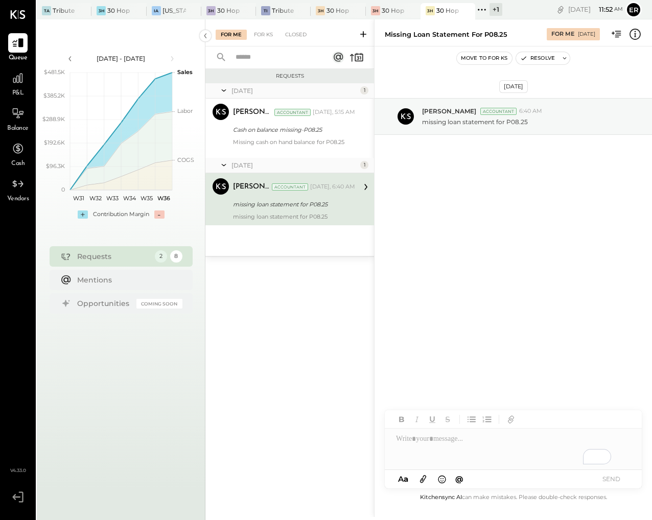
click at [492, 15] on div "+ 1" at bounding box center [495, 9] width 13 height 13
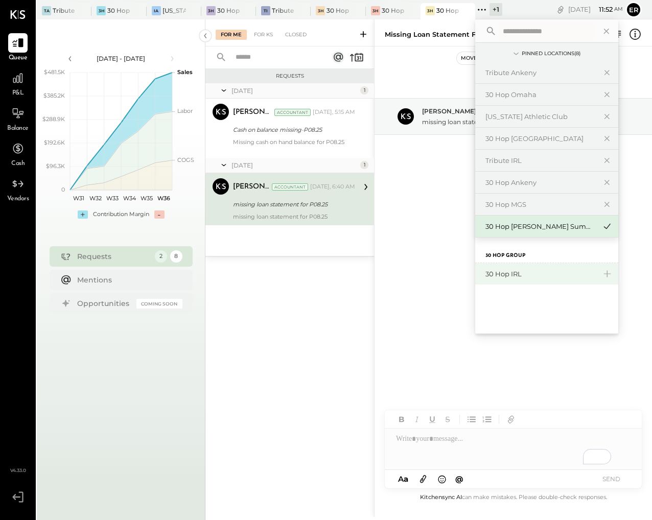
click at [519, 274] on div "30 Hop IRL" at bounding box center [540, 274] width 110 height 10
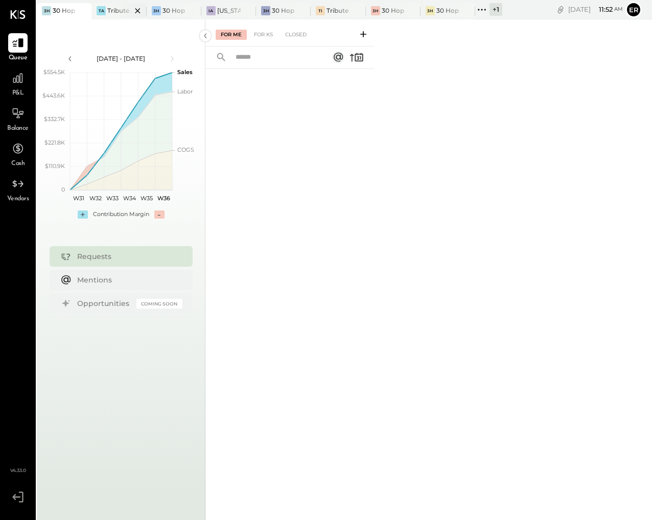
click at [116, 8] on div at bounding box center [129, 10] width 36 height 15
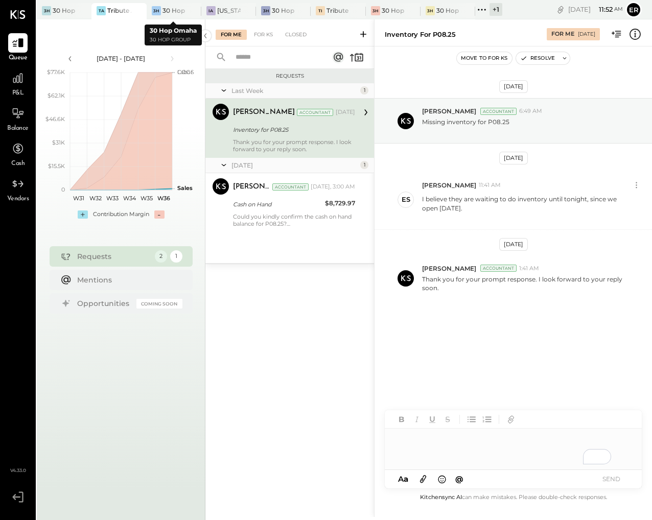
click at [169, 11] on div at bounding box center [184, 10] width 36 height 15
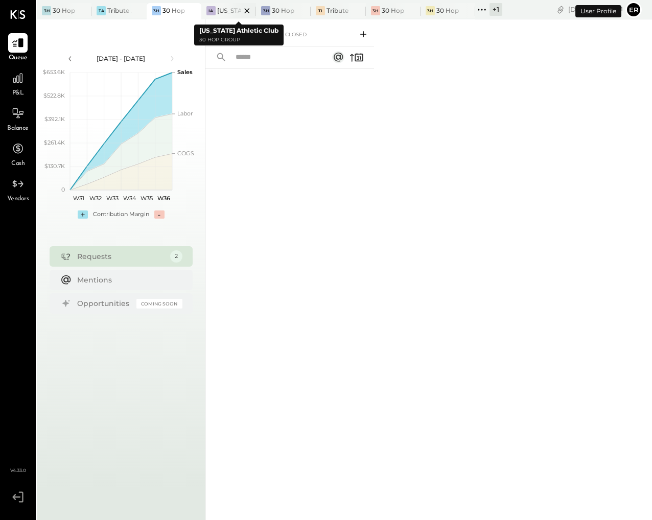
click at [218, 8] on div "[US_STATE] Athletic Club" at bounding box center [229, 10] width 24 height 9
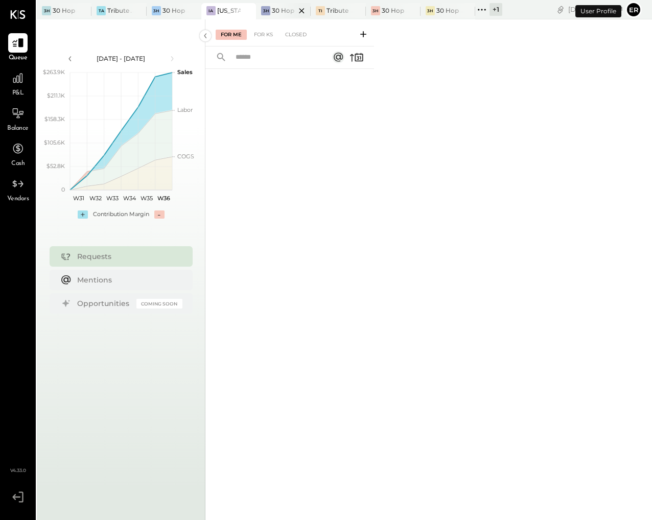
click at [271, 8] on div "3H 30 Hop [GEOGRAPHIC_DATA]" at bounding box center [275, 10] width 39 height 9
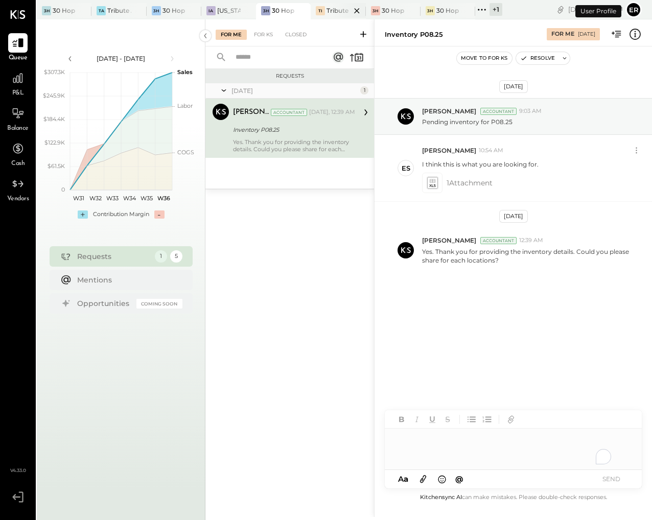
click at [319, 8] on div "TI" at bounding box center [320, 10] width 9 height 9
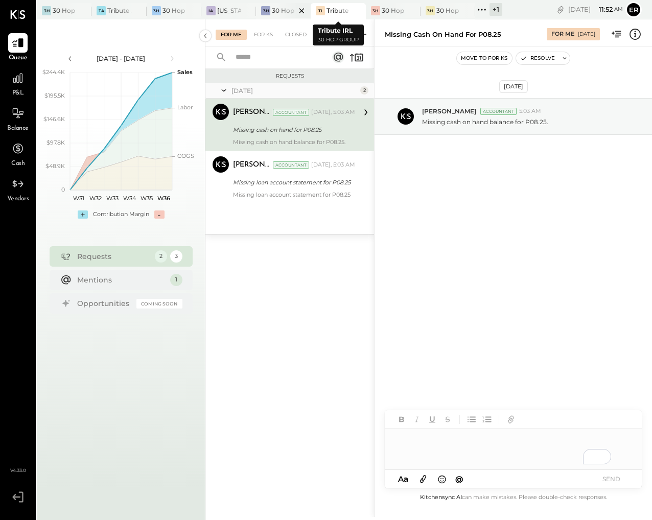
click at [280, 12] on div at bounding box center [293, 10] width 36 height 15
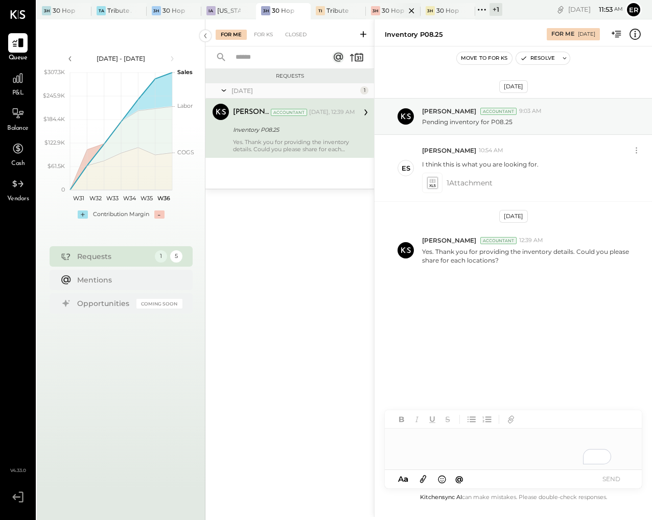
click at [382, 11] on div "30 Hop Ankeny" at bounding box center [394, 10] width 24 height 9
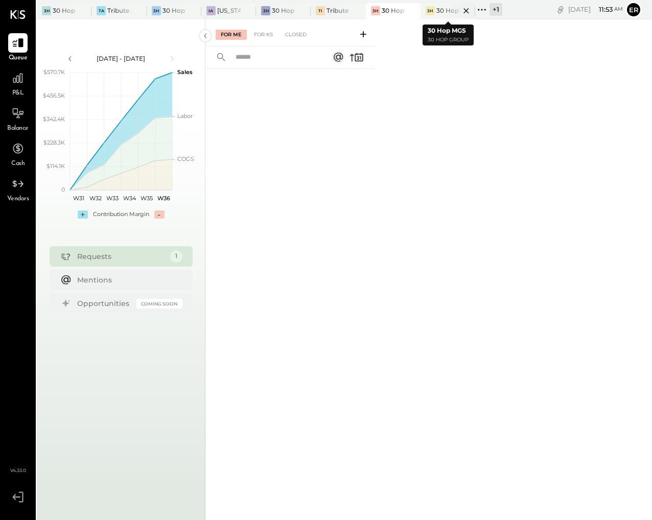
click at [436, 11] on div "3H 30 Hop MGS" at bounding box center [440, 10] width 39 height 9
